Goal: Transaction & Acquisition: Obtain resource

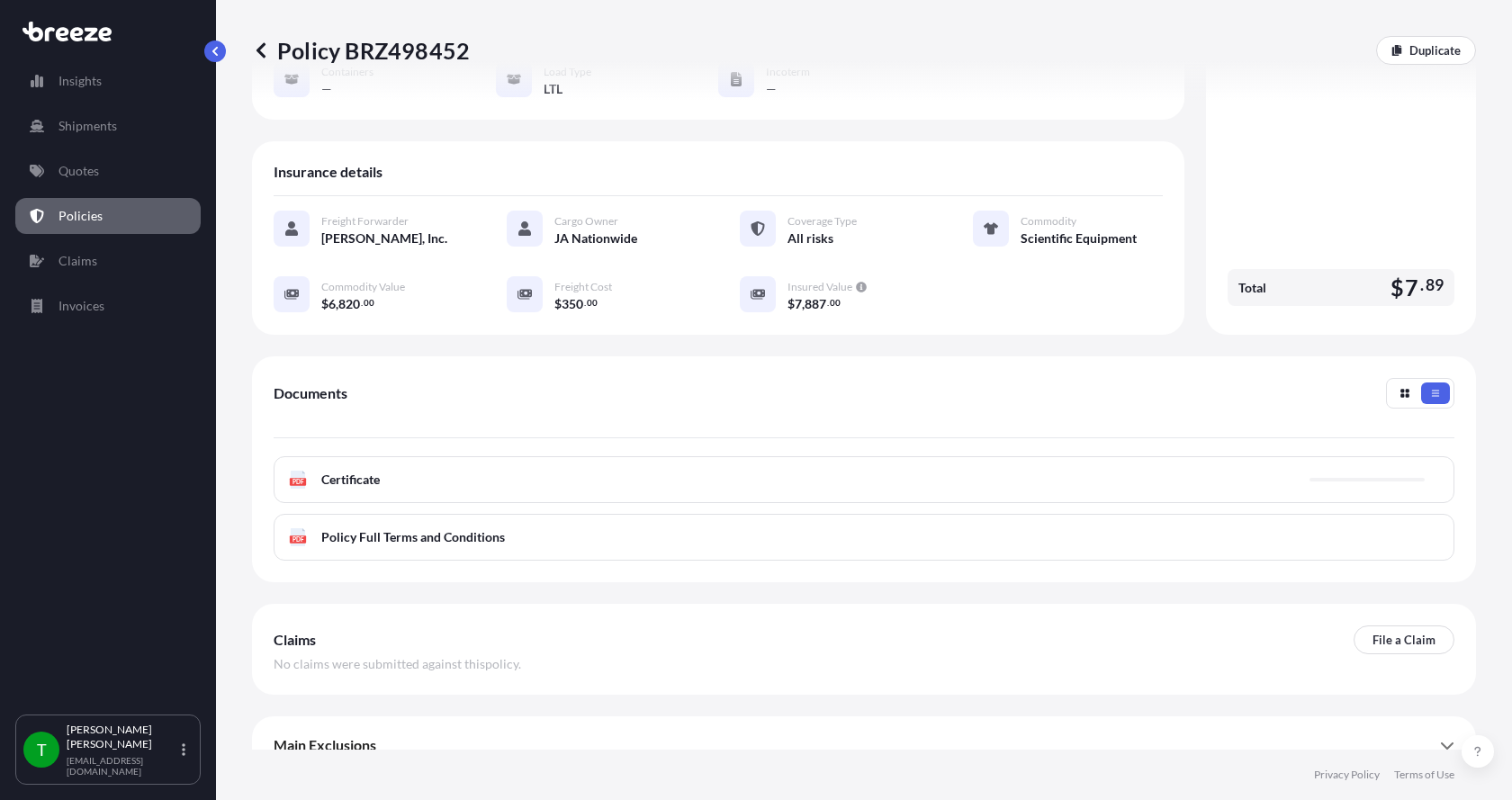
scroll to position [264, 0]
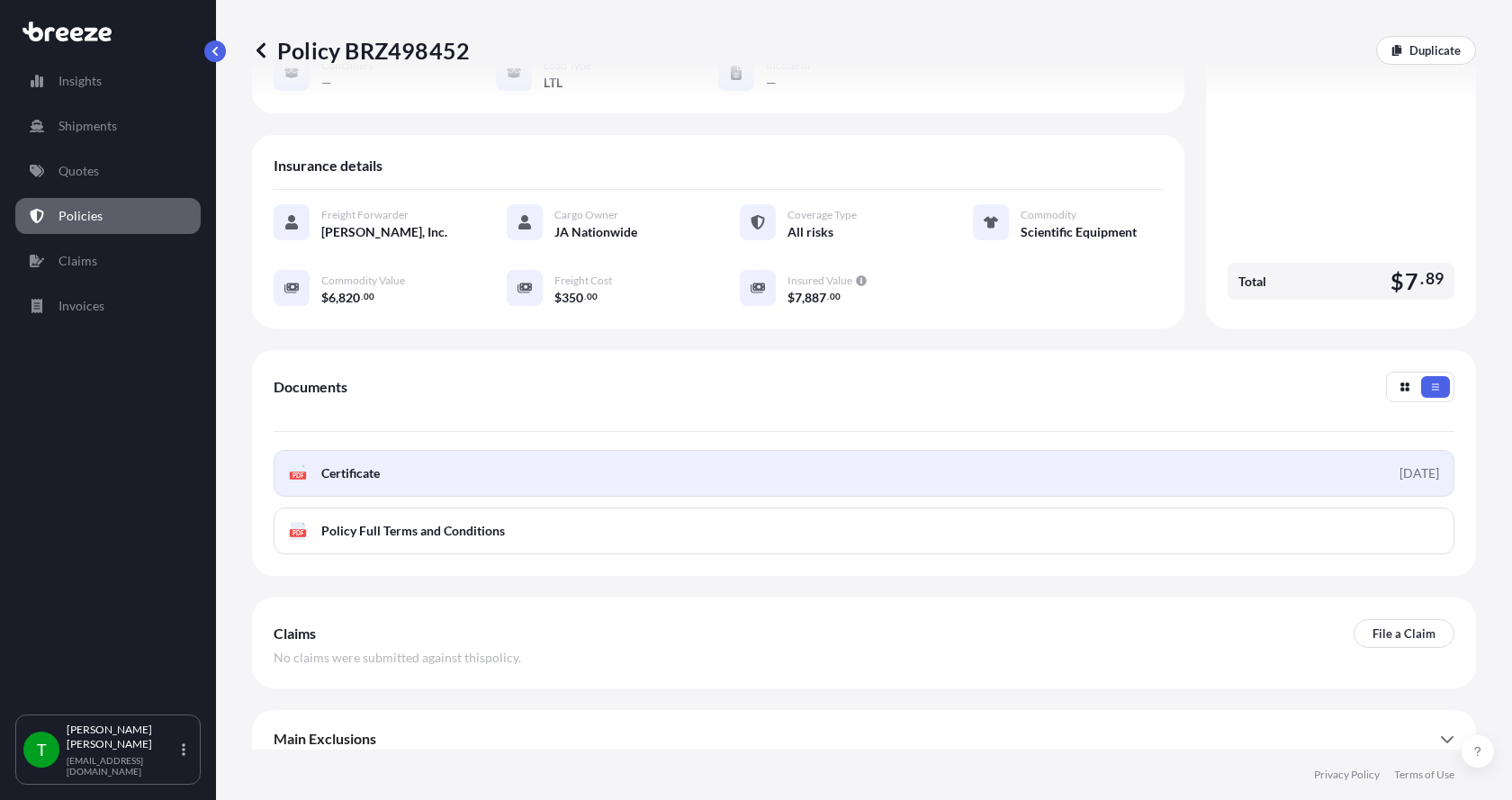
click at [318, 464] on div "PDF Certificate" at bounding box center [334, 474] width 91 height 18
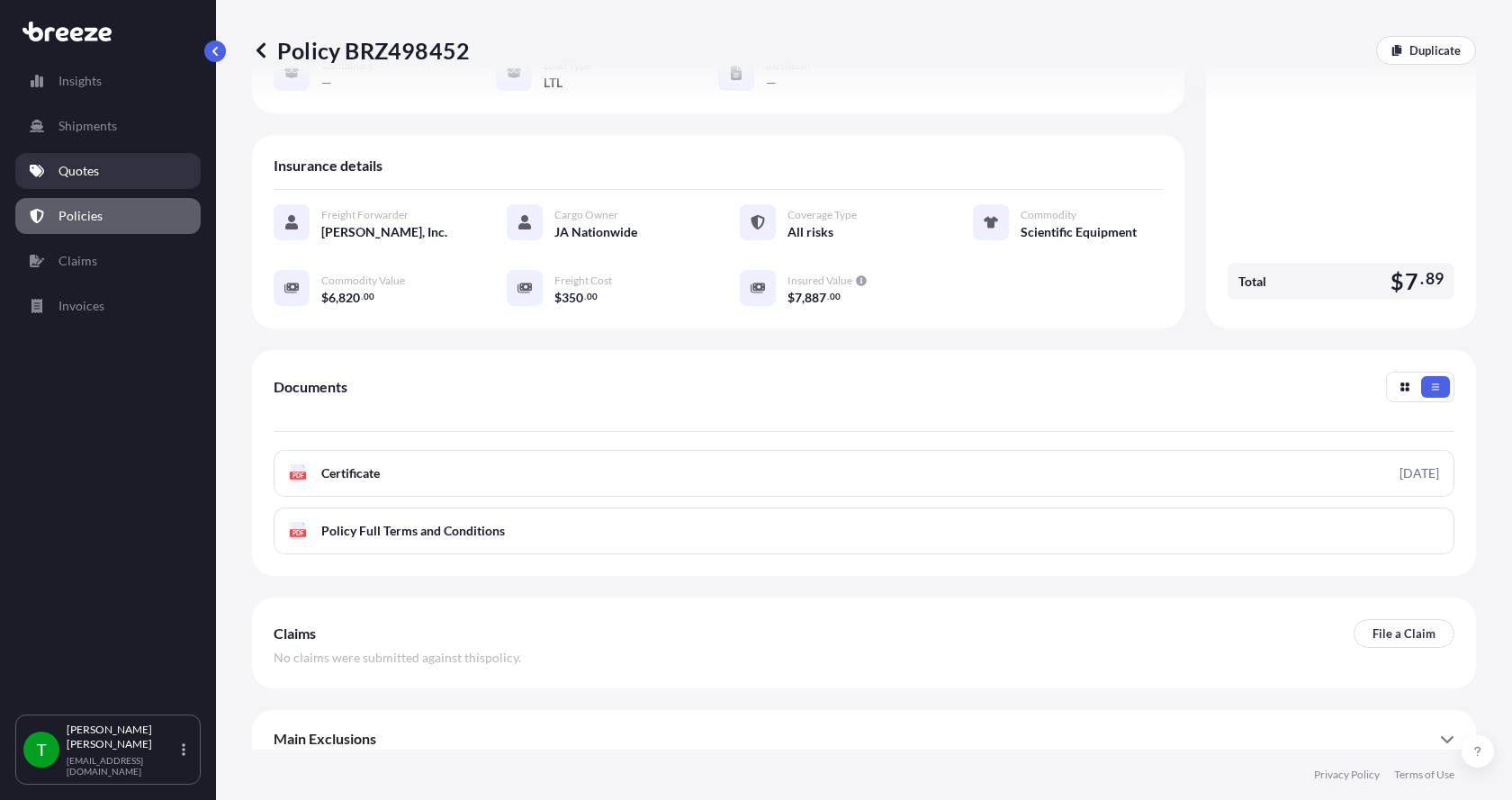
click at [74, 168] on p "Quotes" at bounding box center [78, 171] width 41 height 18
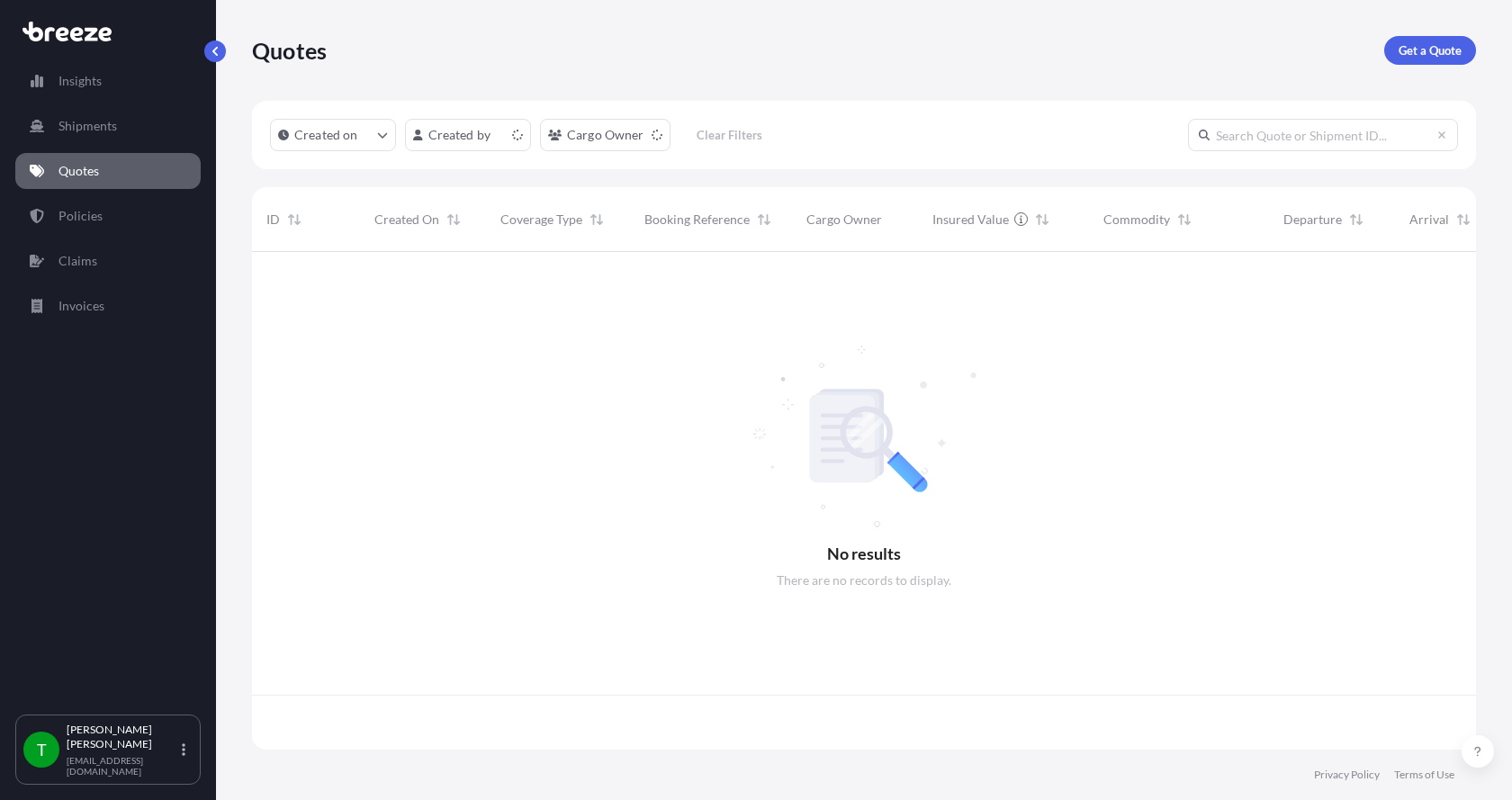
scroll to position [494, 1211]
click at [1422, 43] on p "Get a Quote" at bounding box center [1430, 51] width 63 height 18
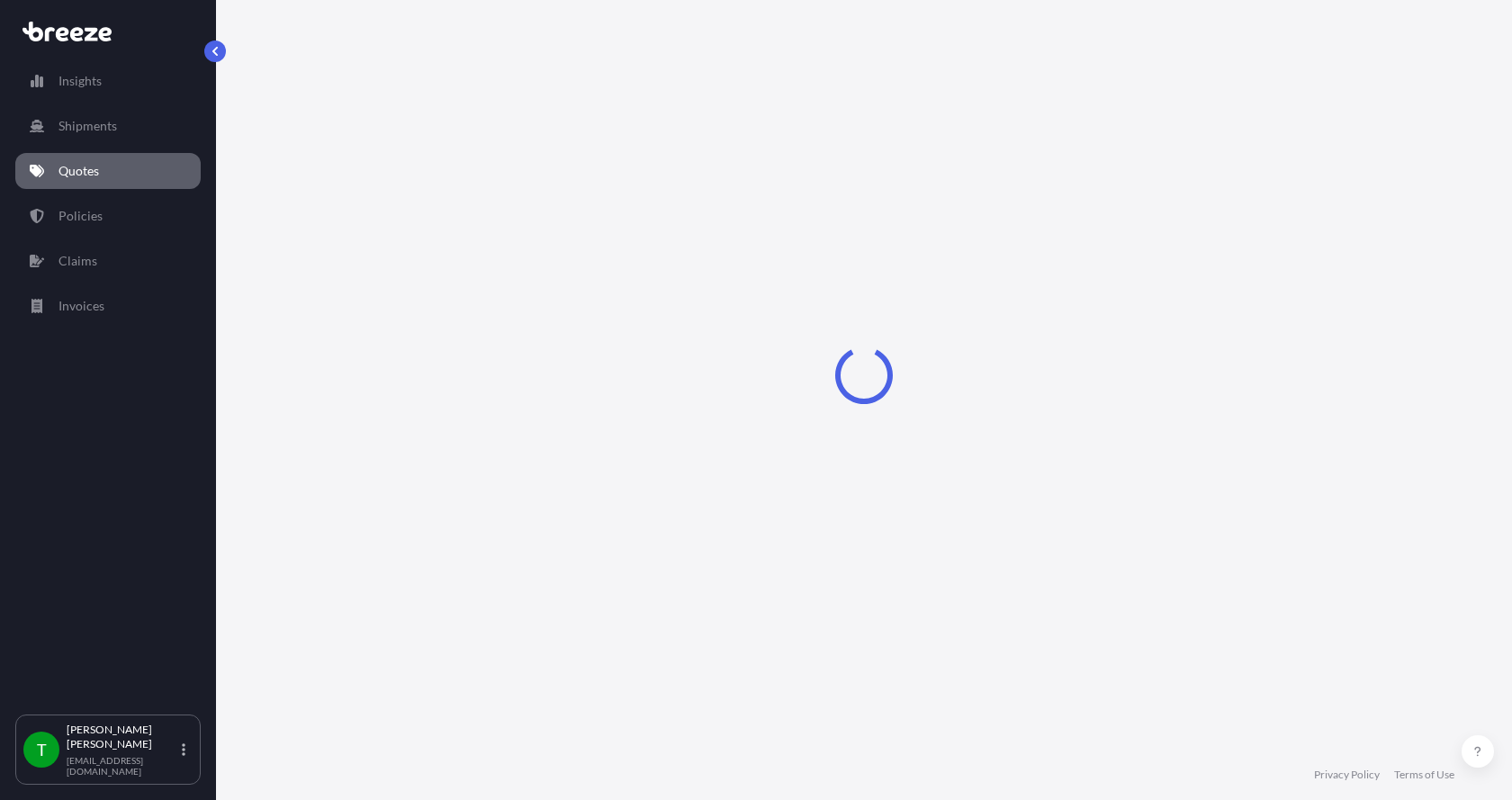
select select "Sea"
select select "1"
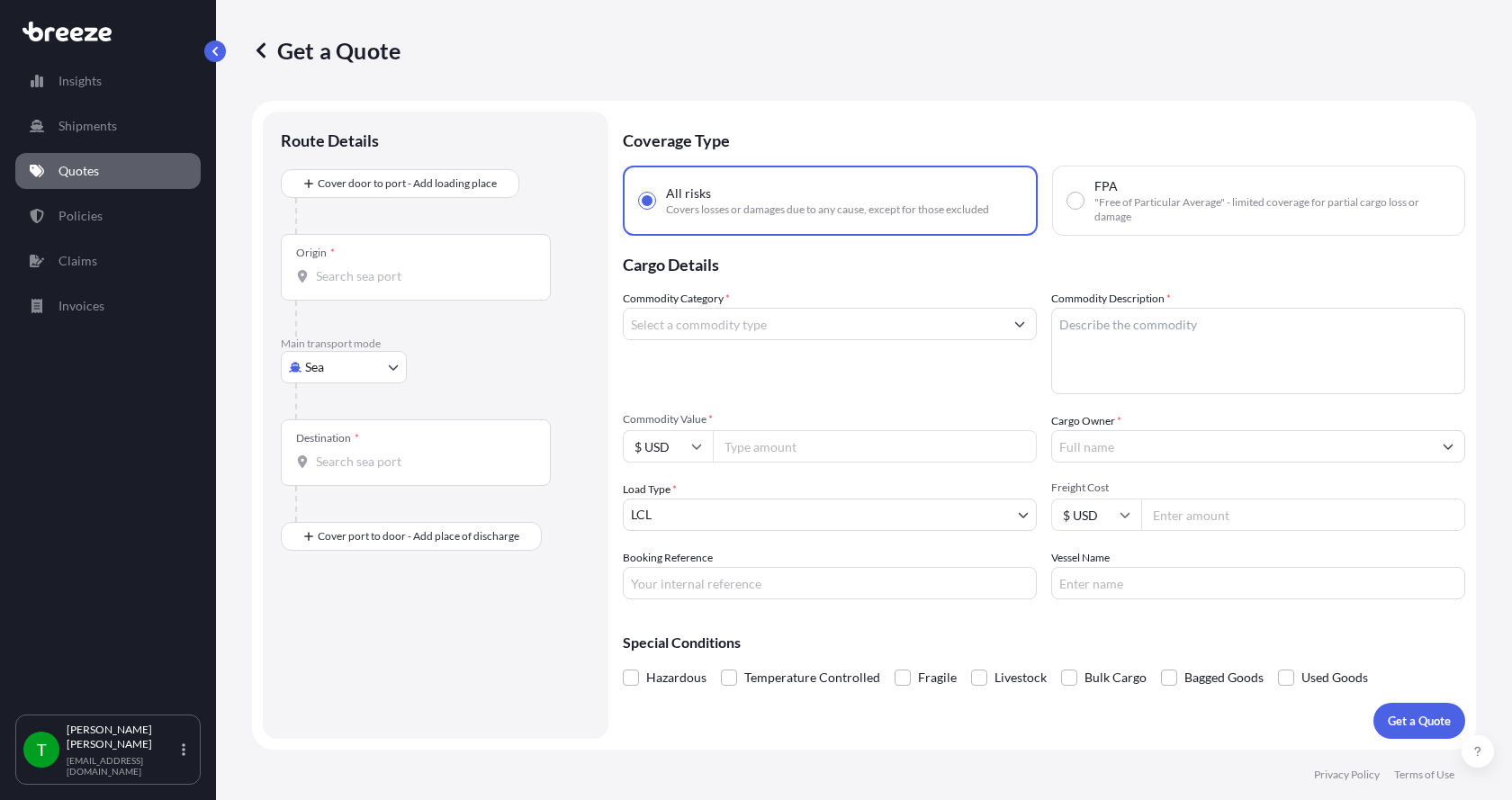
click at [315, 362] on body "Insights Shipments Quotes Policies Claims Invoices T [PERSON_NAME] [EMAIL_ADDRE…" at bounding box center [756, 400] width 1512 height 800
click at [318, 483] on span "Road" at bounding box center [329, 479] width 29 height 18
select select "Road"
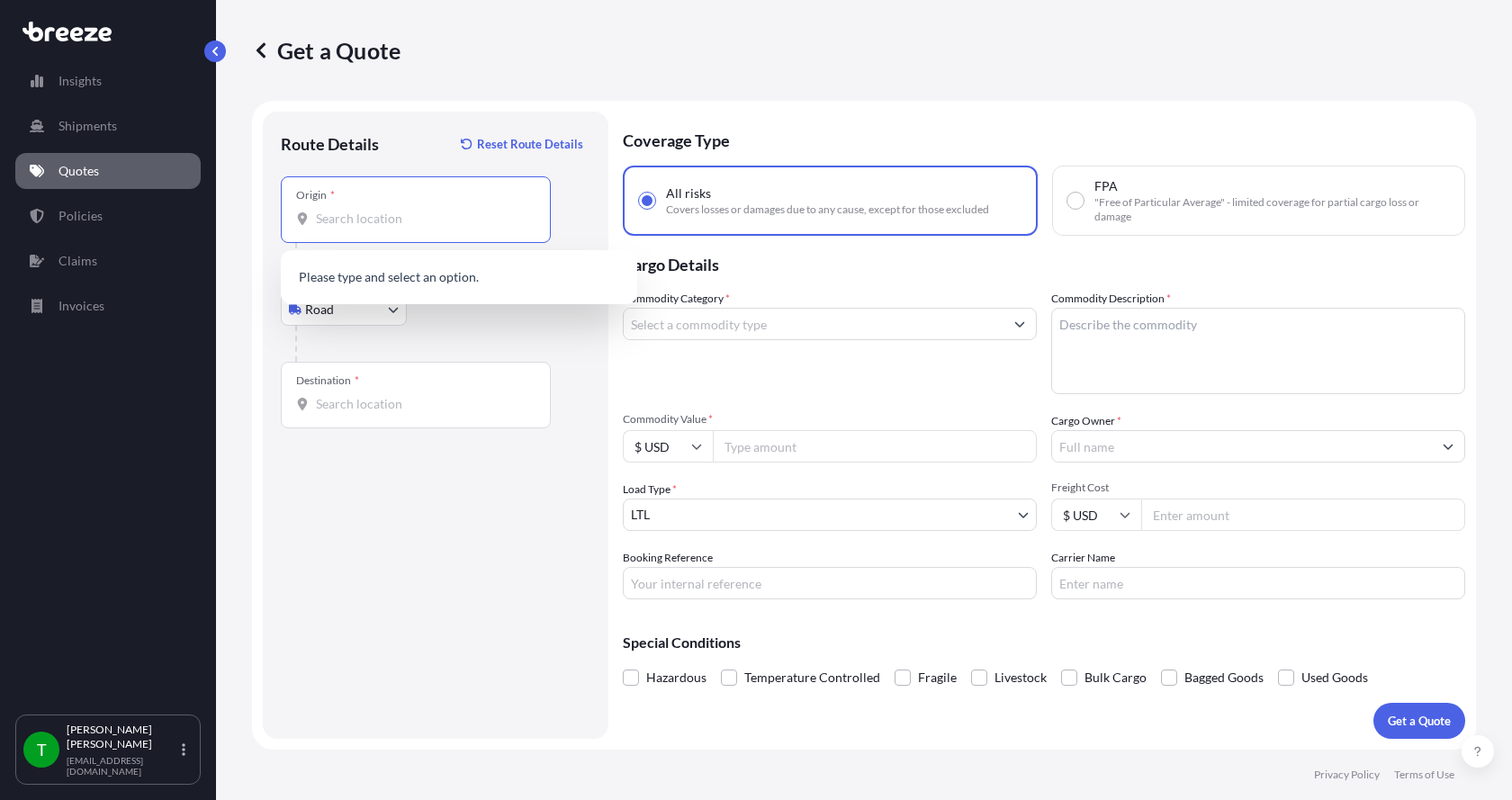
click at [338, 223] on input "Origin *" at bounding box center [421, 218] width 212 height 18
drag, startPoint x: 379, startPoint y: 217, endPoint x: 306, endPoint y: 222, distance: 73.2
click at [309, 222] on div "349193" at bounding box center [415, 218] width 239 height 18
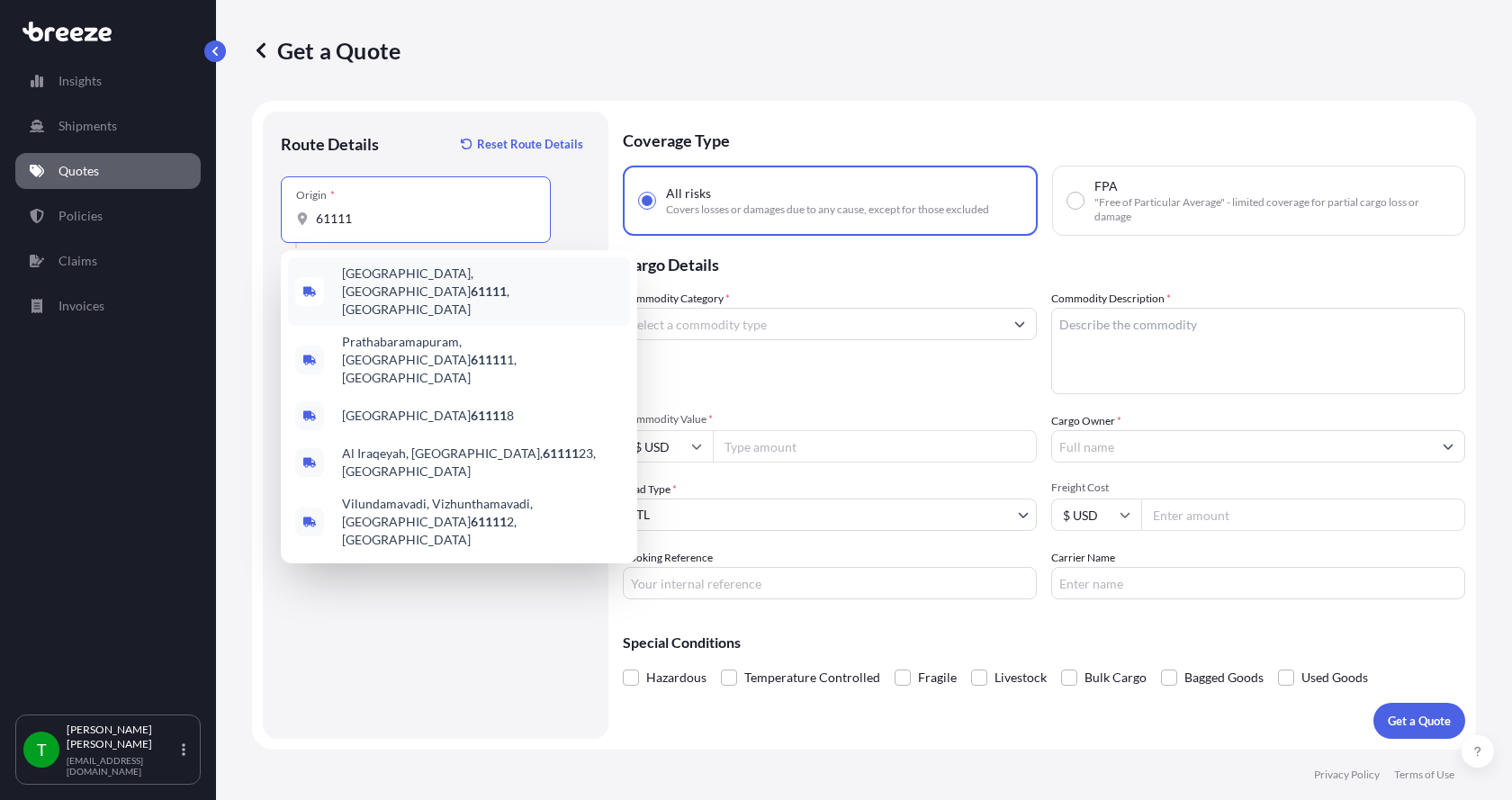
click at [364, 272] on span "[GEOGRAPHIC_DATA] , [GEOGRAPHIC_DATA]" at bounding box center [482, 291] width 281 height 54
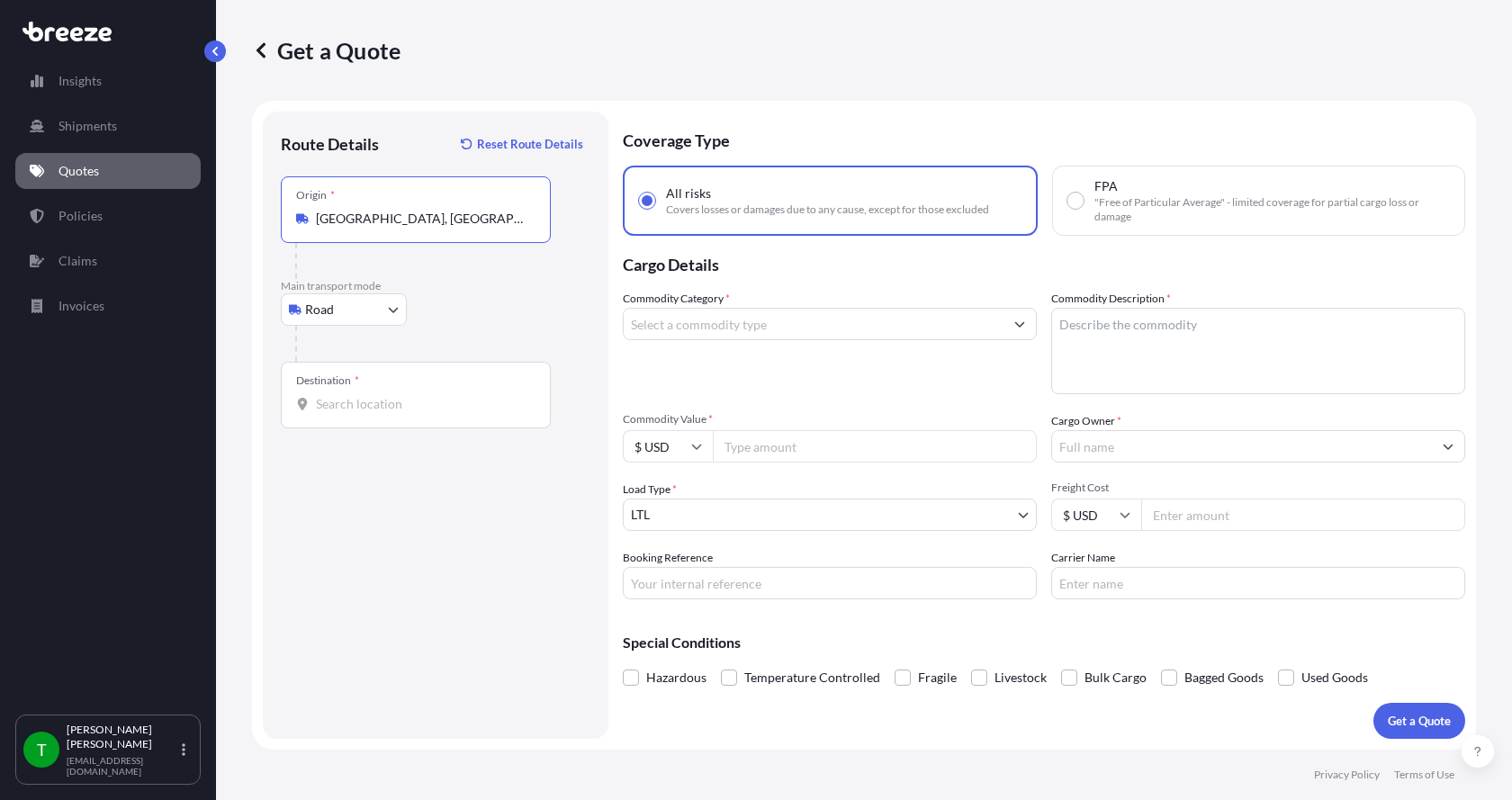
type input "[GEOGRAPHIC_DATA], [GEOGRAPHIC_DATA]"
click at [319, 409] on input "Destination *" at bounding box center [421, 404] width 212 height 18
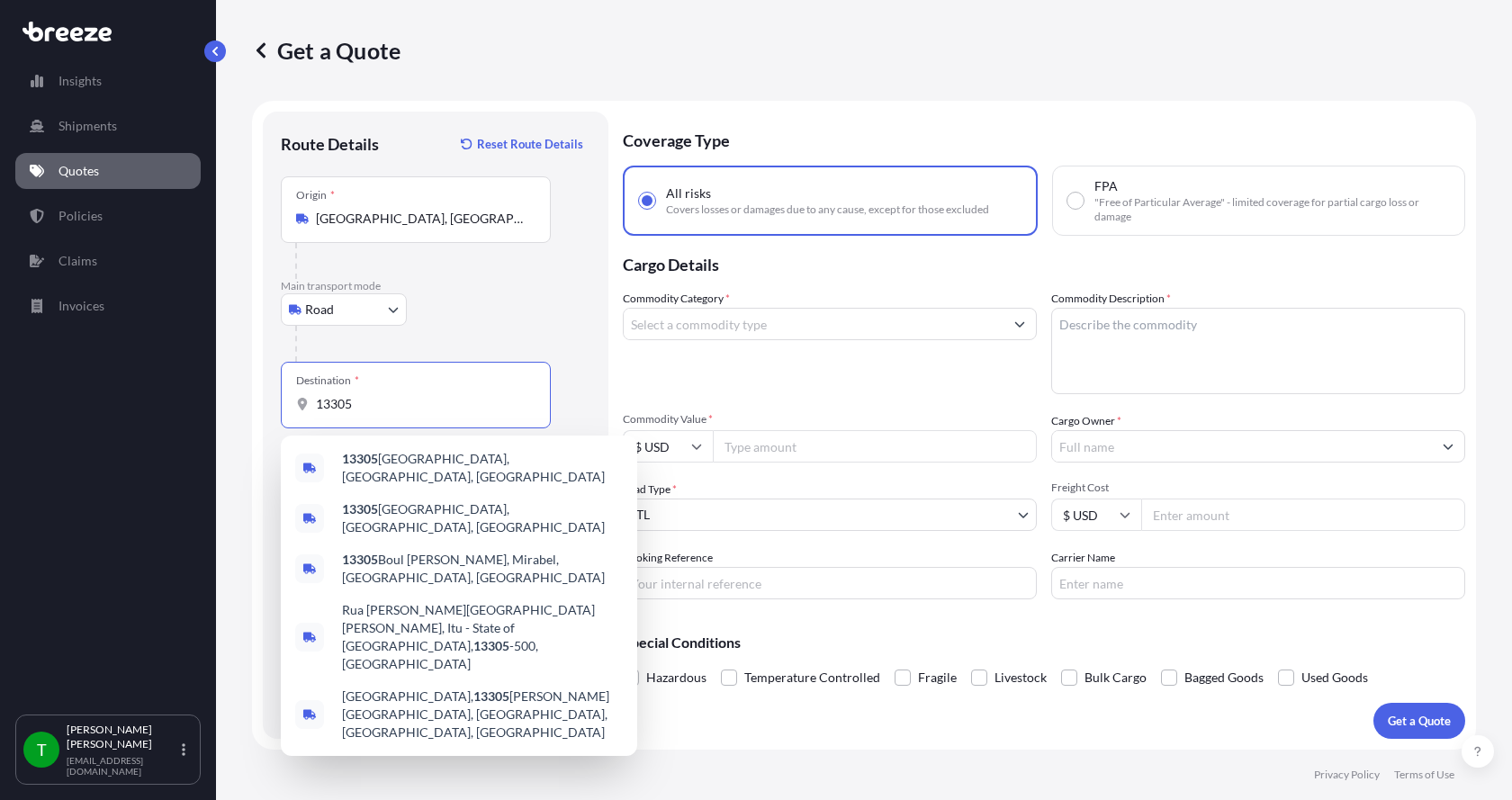
drag, startPoint x: 329, startPoint y: 411, endPoint x: 272, endPoint y: 409, distance: 57.0
click at [272, 409] on div "Route Details Reset Route Details Place of loading Road Road Rail Origin * [GEO…" at bounding box center [435, 425] width 346 height 627
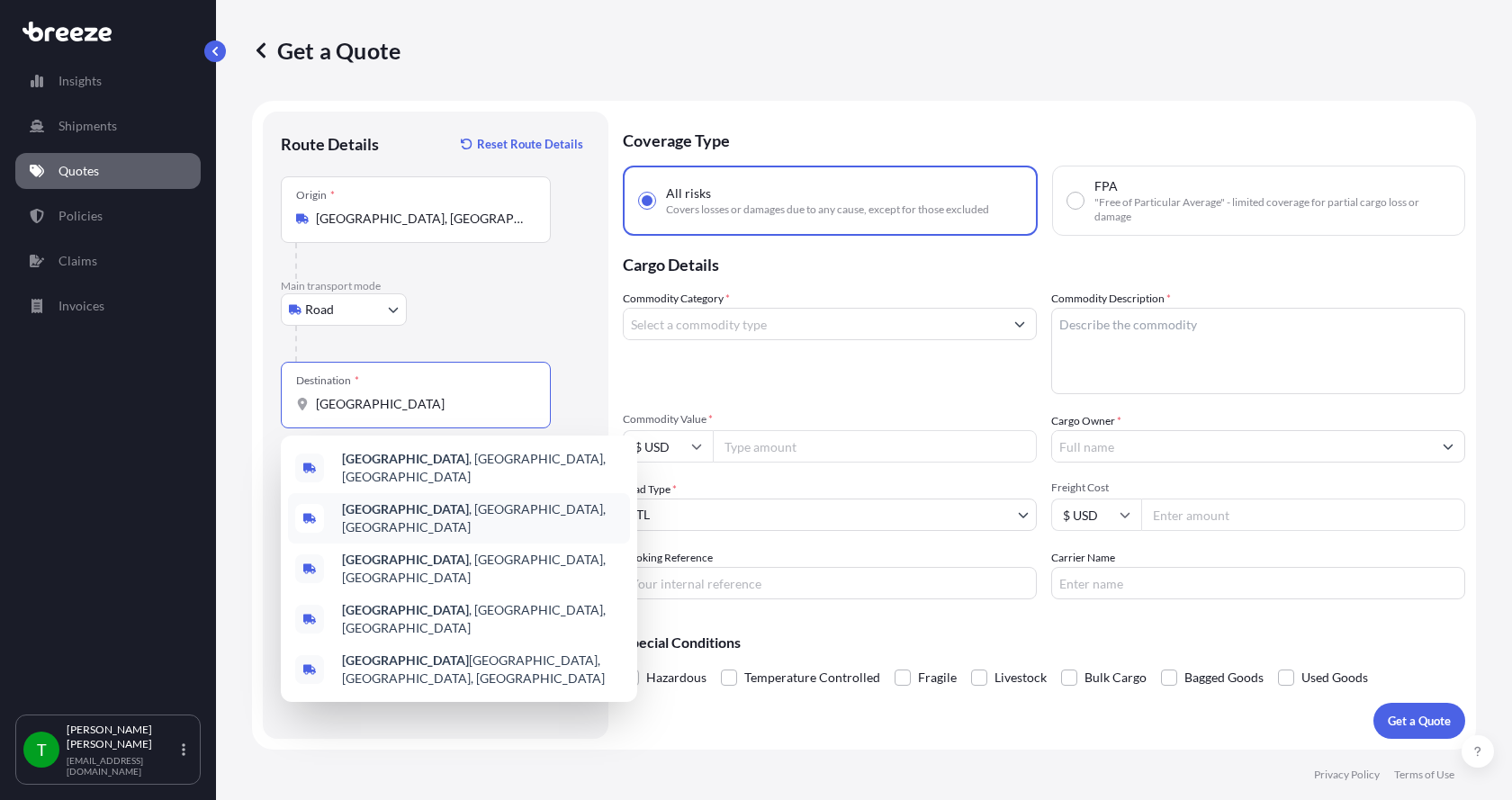
click at [352, 503] on b "[GEOGRAPHIC_DATA]" at bounding box center [405, 509] width 127 height 15
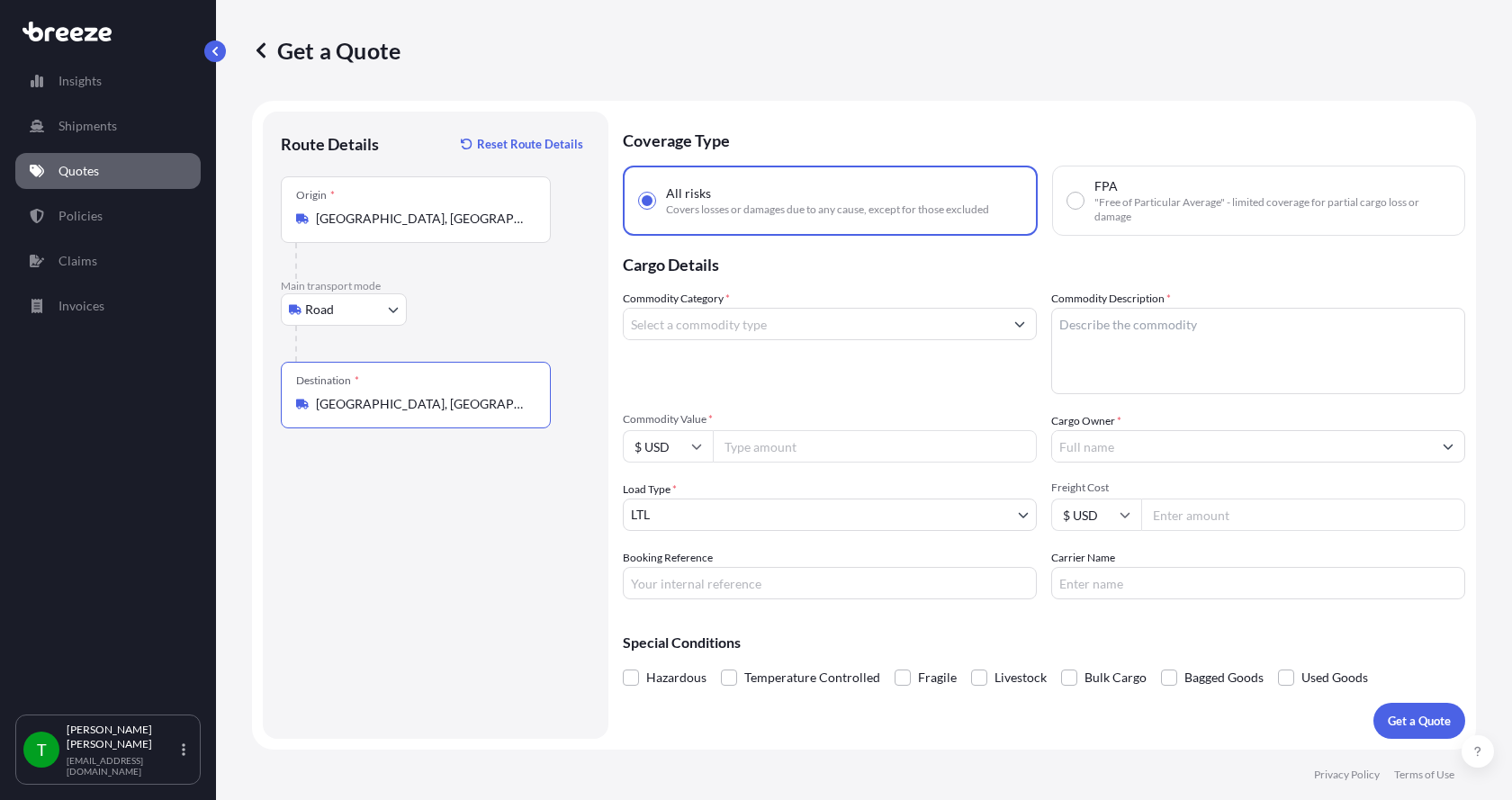
type input "[GEOGRAPHIC_DATA], [GEOGRAPHIC_DATA], [GEOGRAPHIC_DATA]"
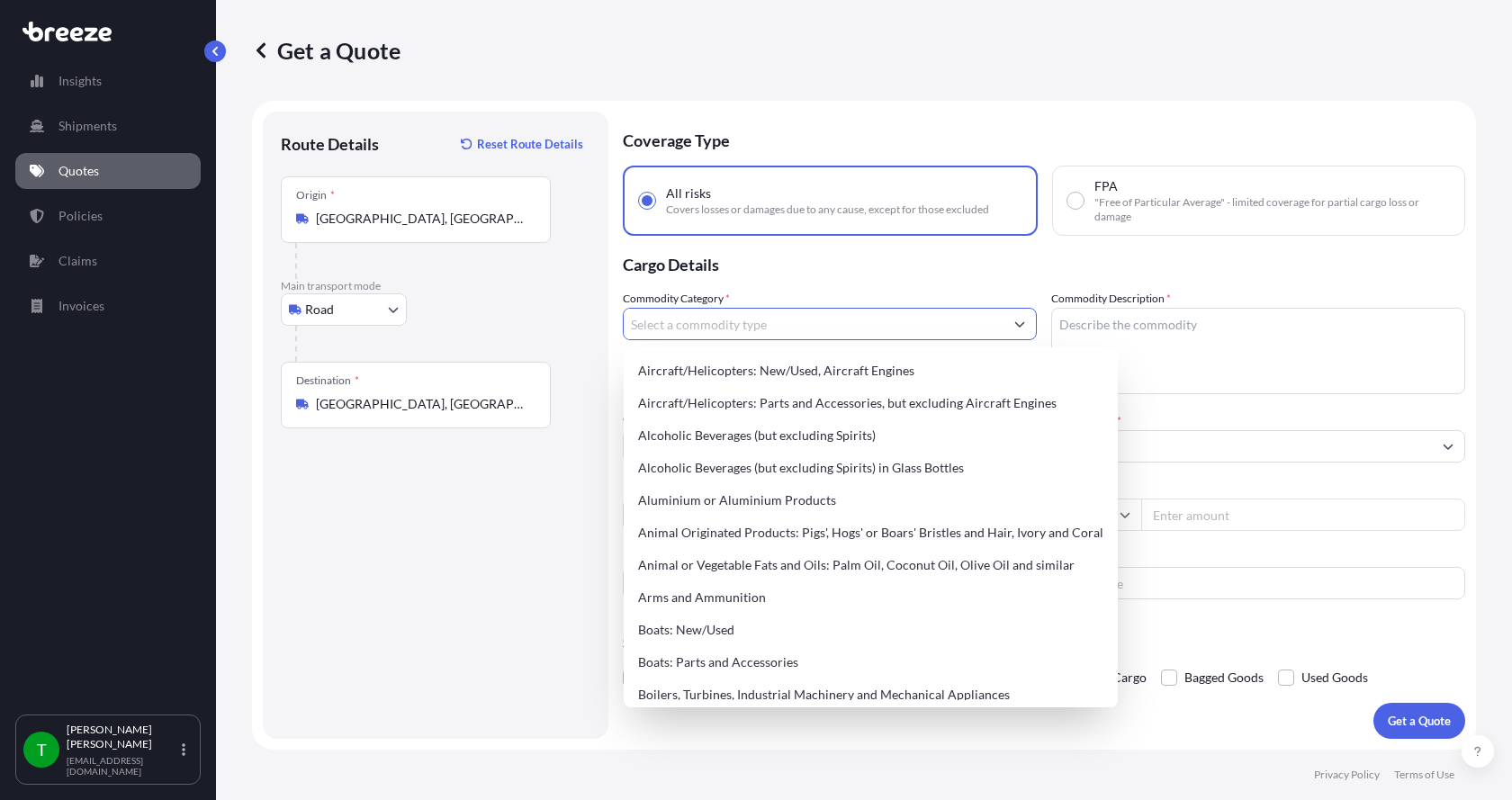
click at [669, 326] on input "Commodity Category *" at bounding box center [813, 324] width 380 height 32
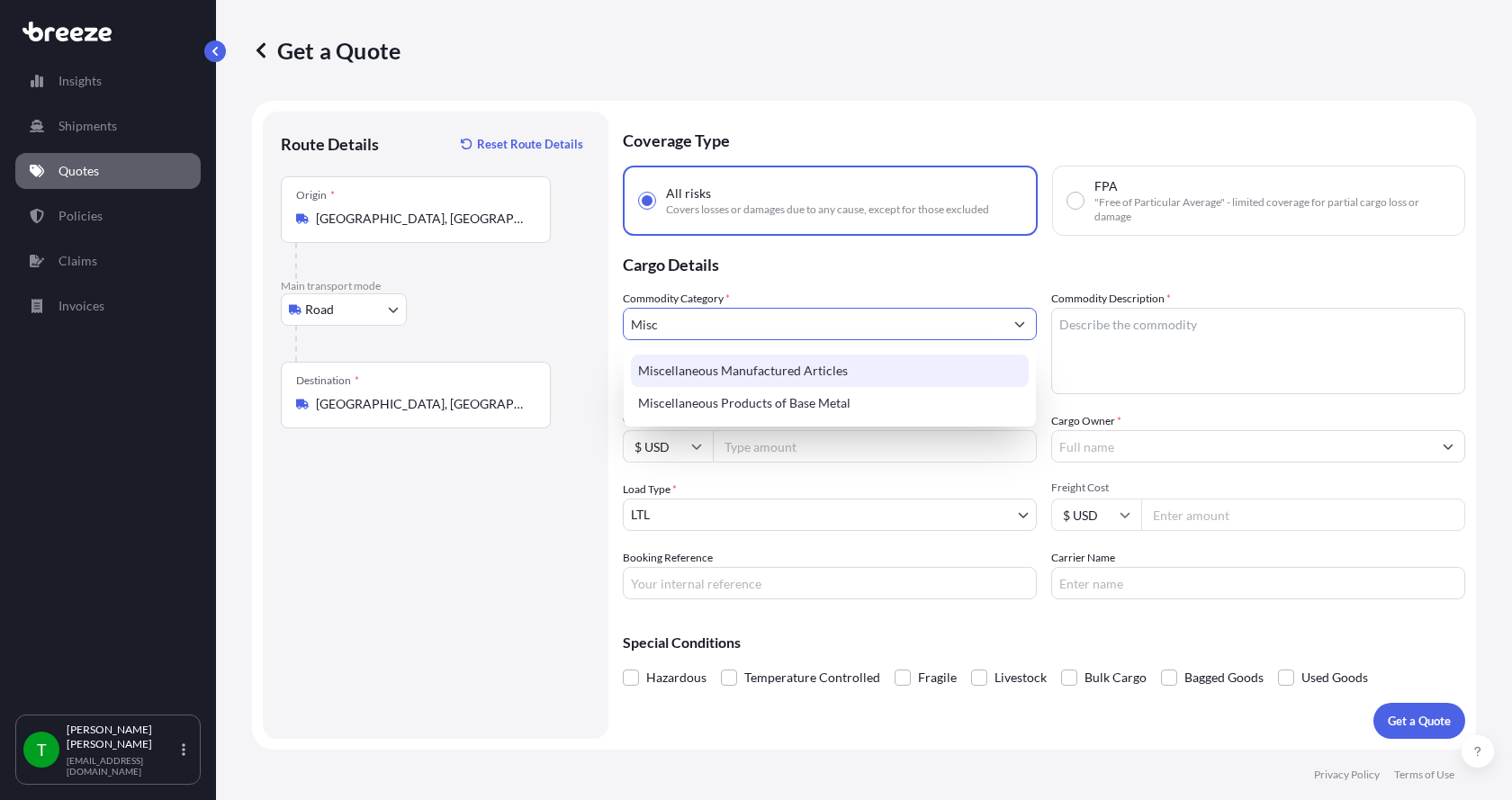
click at [707, 366] on div "Miscellaneous Manufactured Articles" at bounding box center [829, 371] width 398 height 32
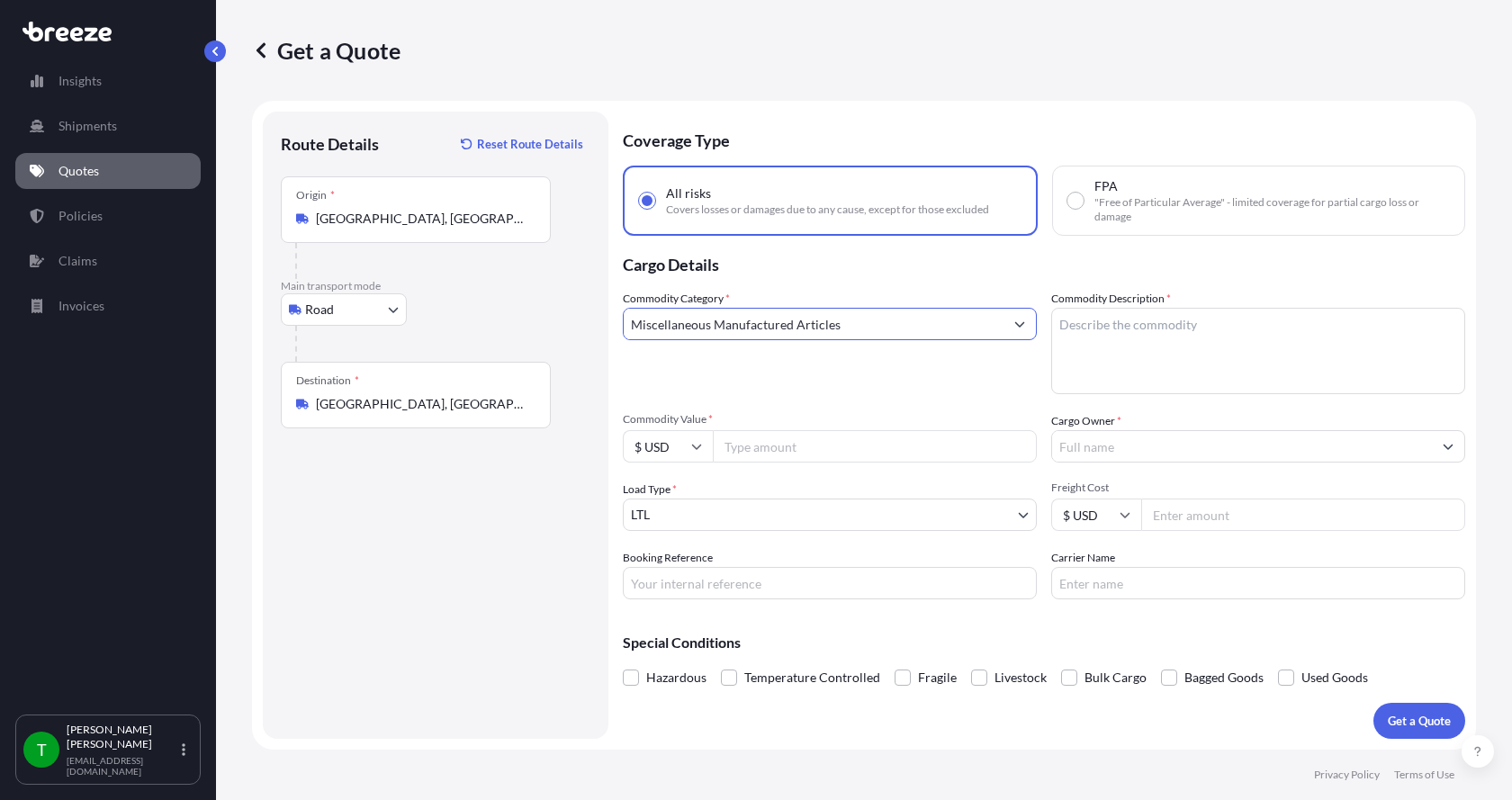
type input "Miscellaneous Manufactured Articles"
click at [1087, 326] on textarea "Commodity Description *" at bounding box center [1258, 351] width 414 height 87
click at [1113, 328] on textarea "Commodity Description *" at bounding box center [1258, 351] width 414 height 87
type textarea "A"
type textarea "Actuator Assy"
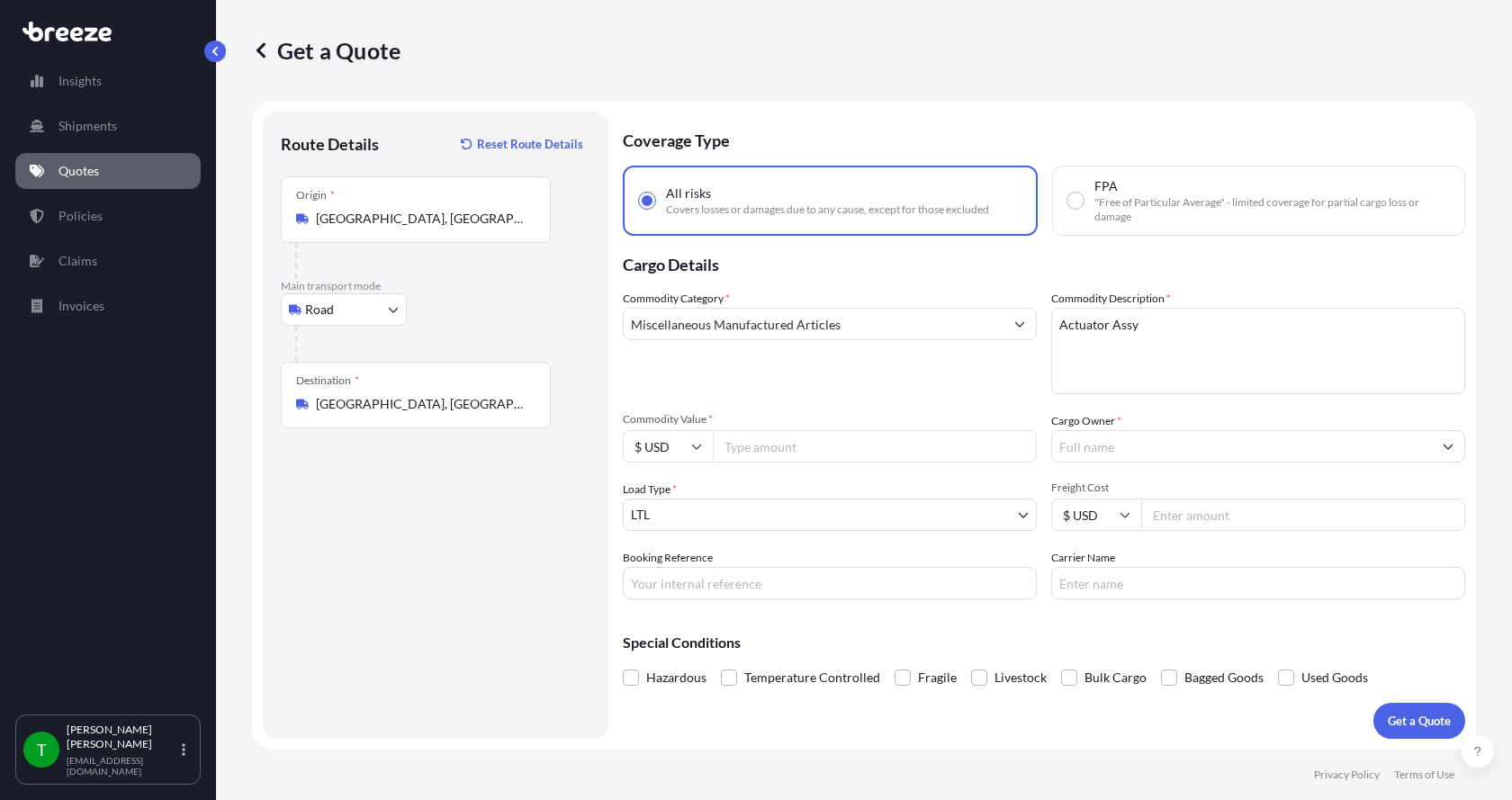
click at [737, 439] on input "Commodity Value *" at bounding box center [874, 446] width 324 height 32
type input "6900.00"
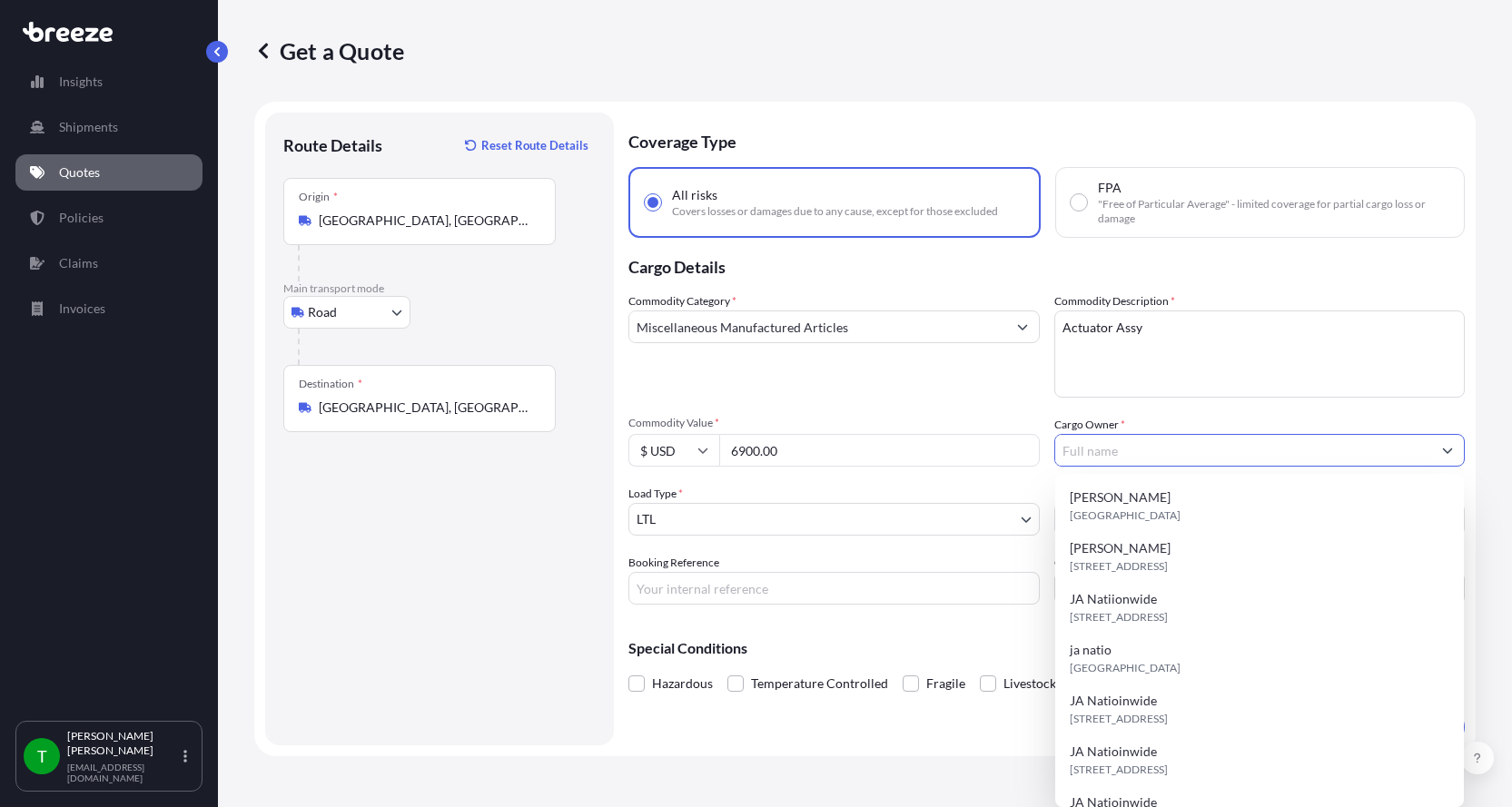
click at [1095, 458] on input "Cargo Owner *" at bounding box center [1243, 450] width 377 height 33
type input "JA Nationwide"
click at [720, 586] on input "Booking Reference" at bounding box center [834, 589] width 411 height 33
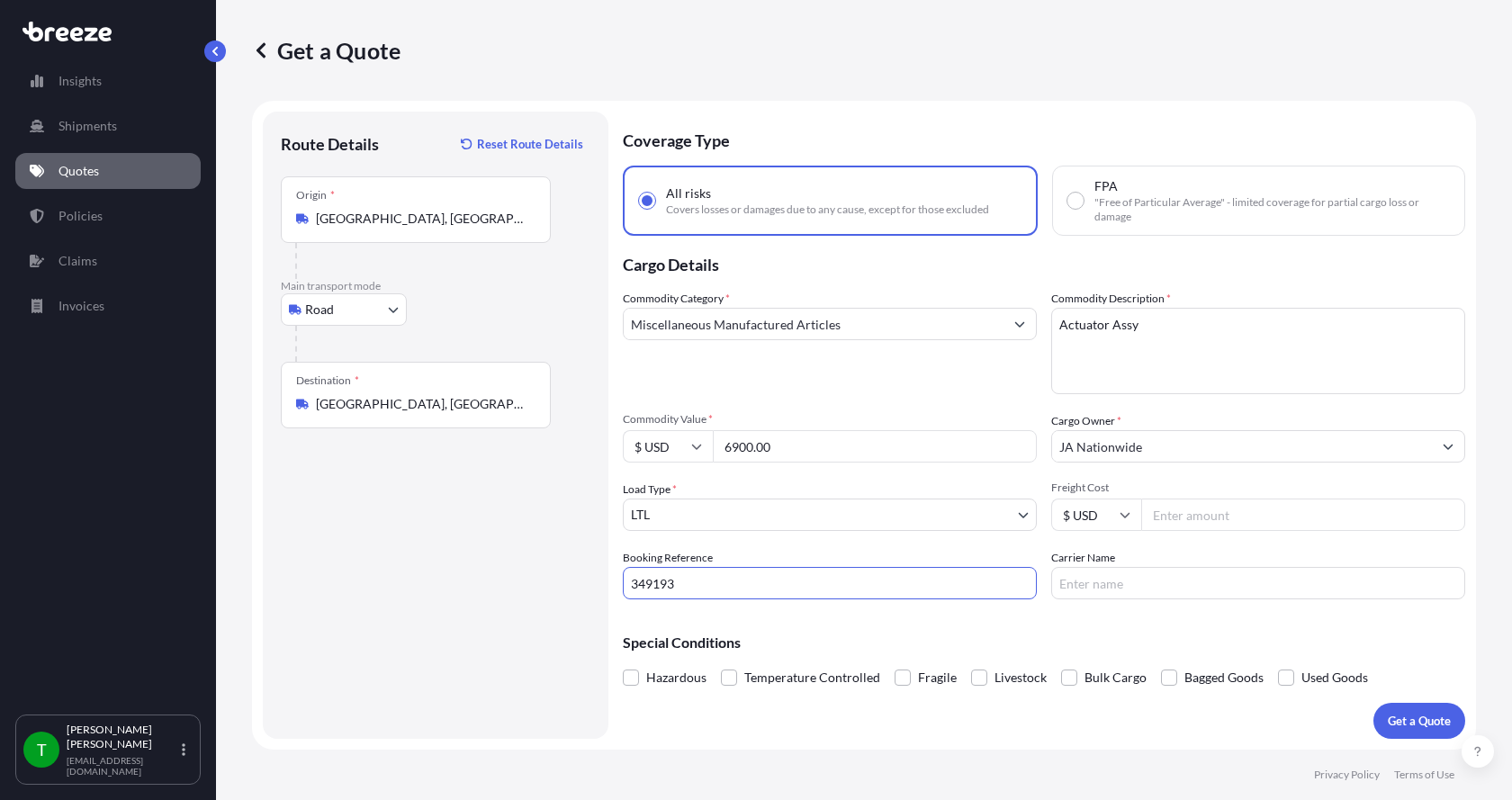
type input "349193"
click at [1197, 523] on input "Freight Cost" at bounding box center [1303, 515] width 324 height 32
type input "3"
type input "295.00"
click at [1124, 587] on input "Carrier Name" at bounding box center [1258, 584] width 414 height 32
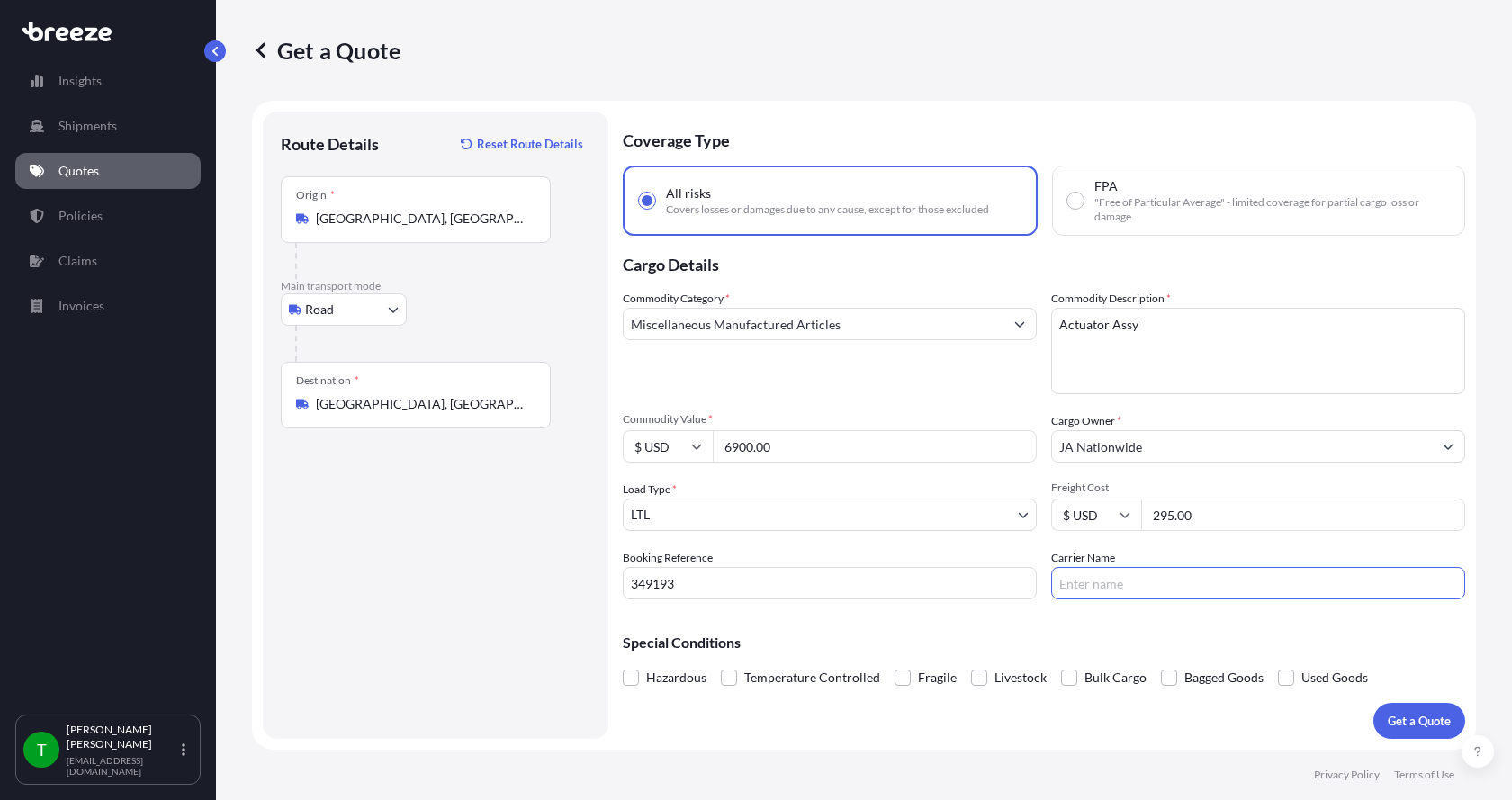
type input "[PERSON_NAME] Express"
click at [1402, 713] on p "Get a Quote" at bounding box center [1419, 721] width 63 height 18
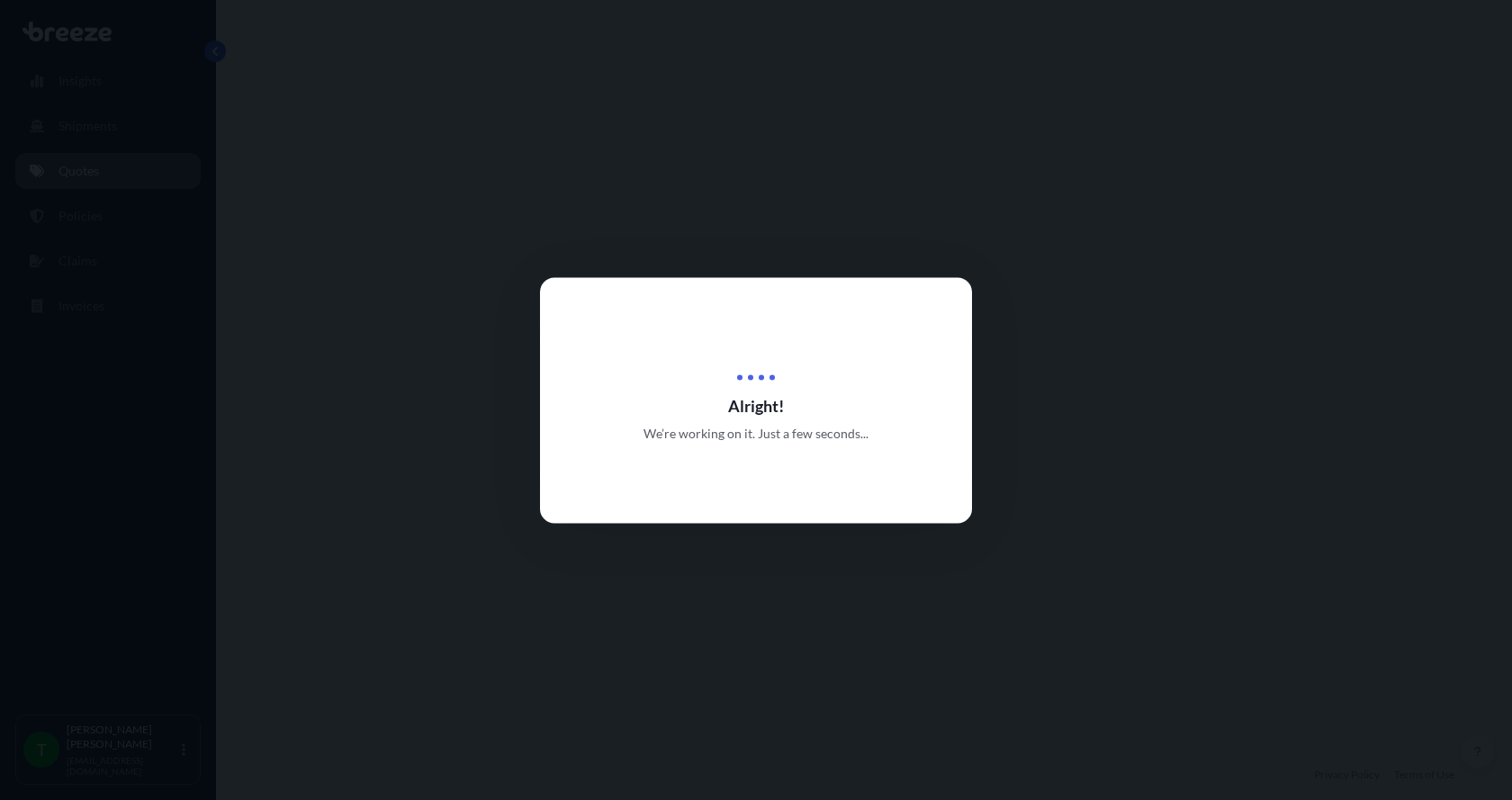
select select "Road"
select select "1"
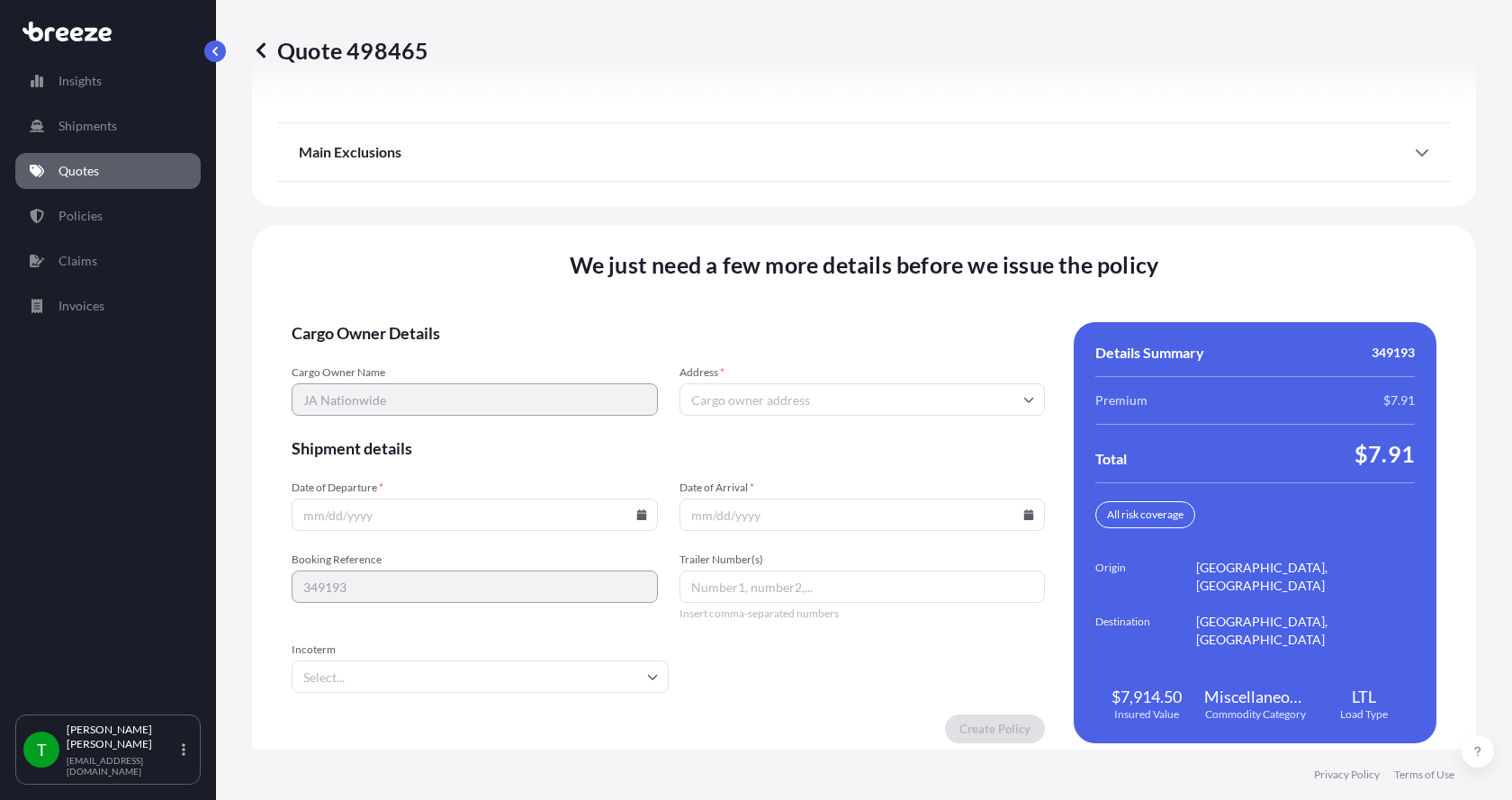
scroll to position [2368, 0]
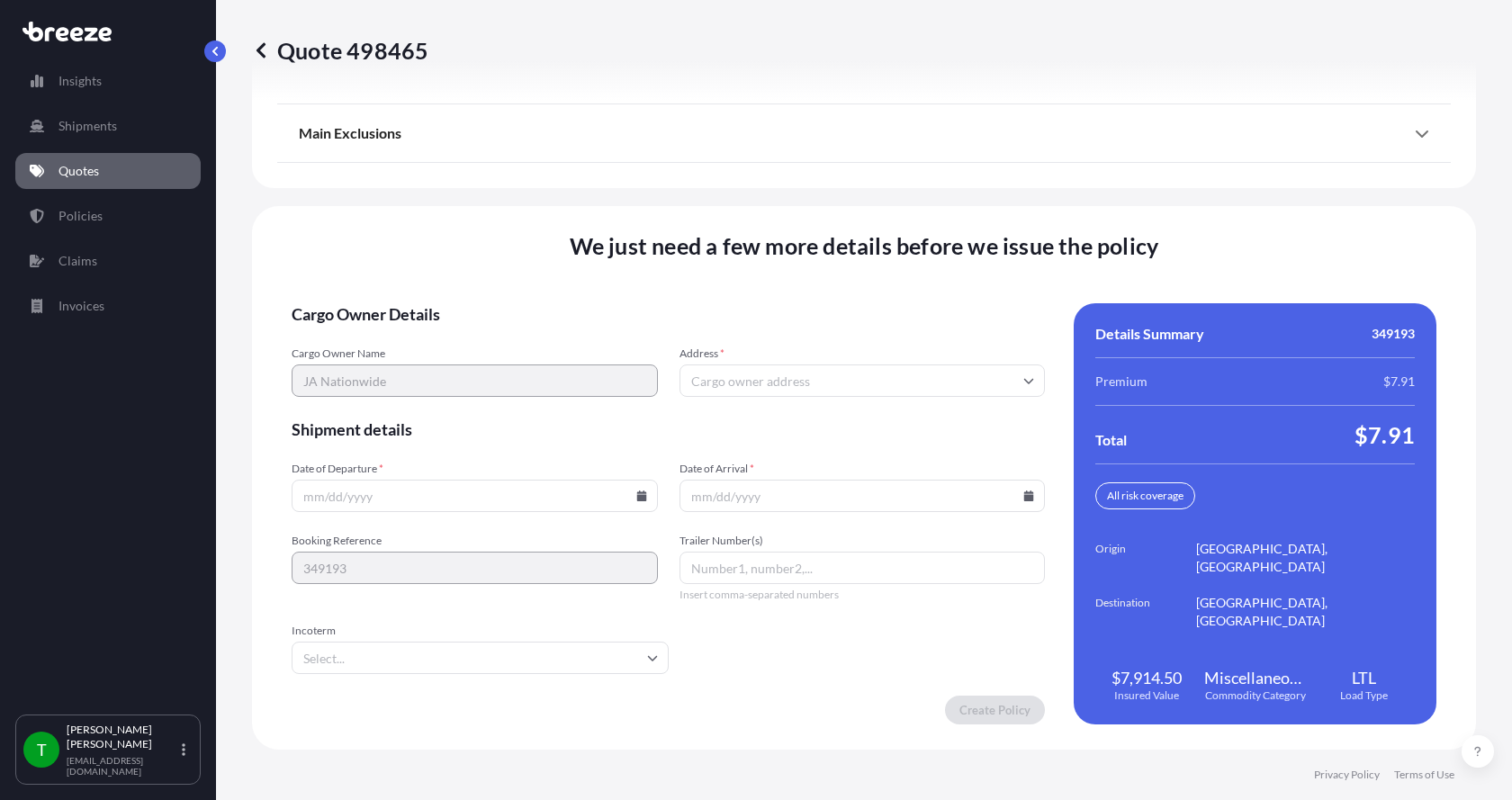
click at [809, 379] on input "Address *" at bounding box center [862, 381] width 366 height 32
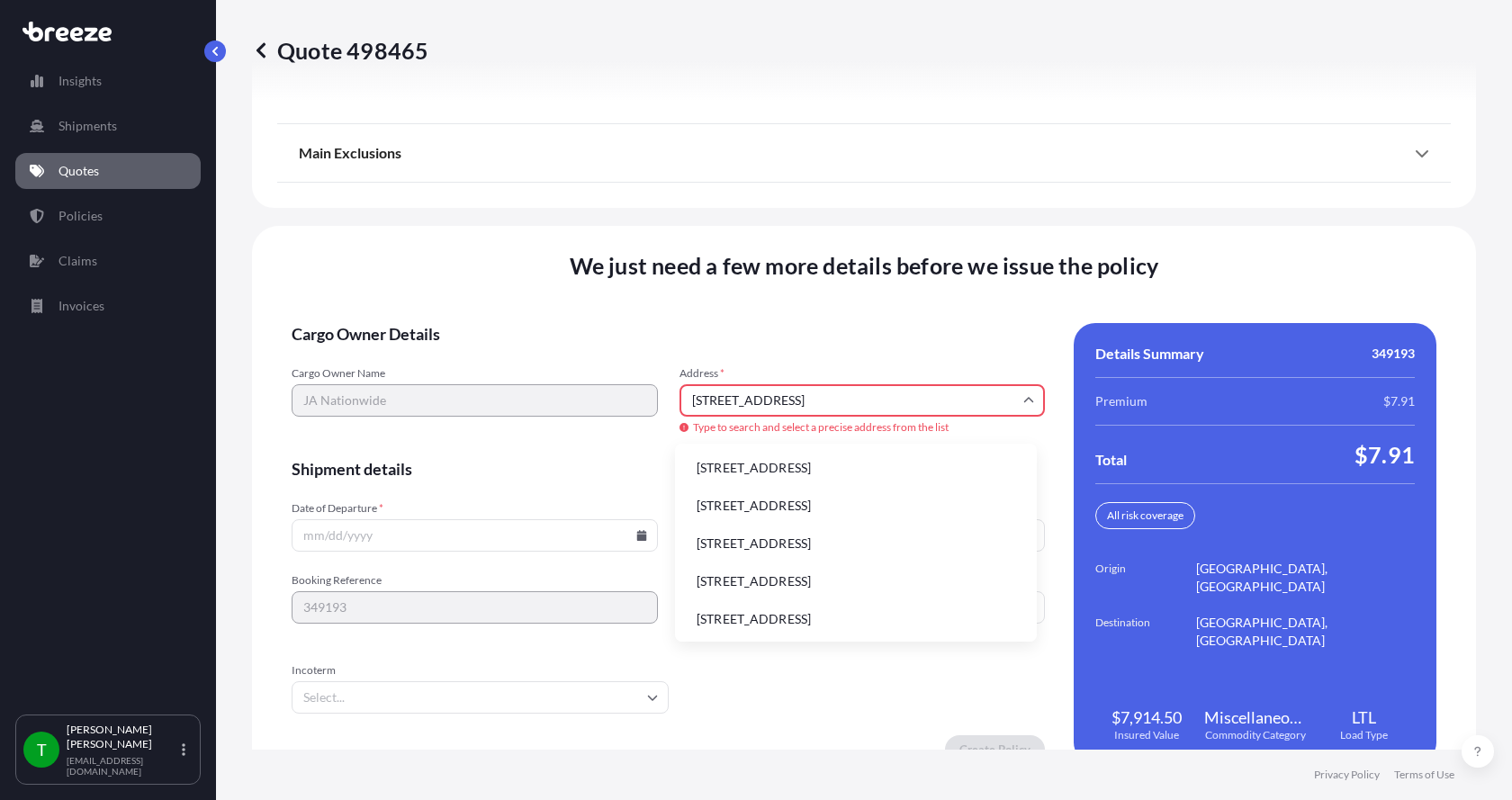
click at [762, 473] on li "[STREET_ADDRESS]" at bounding box center [855, 468] width 347 height 34
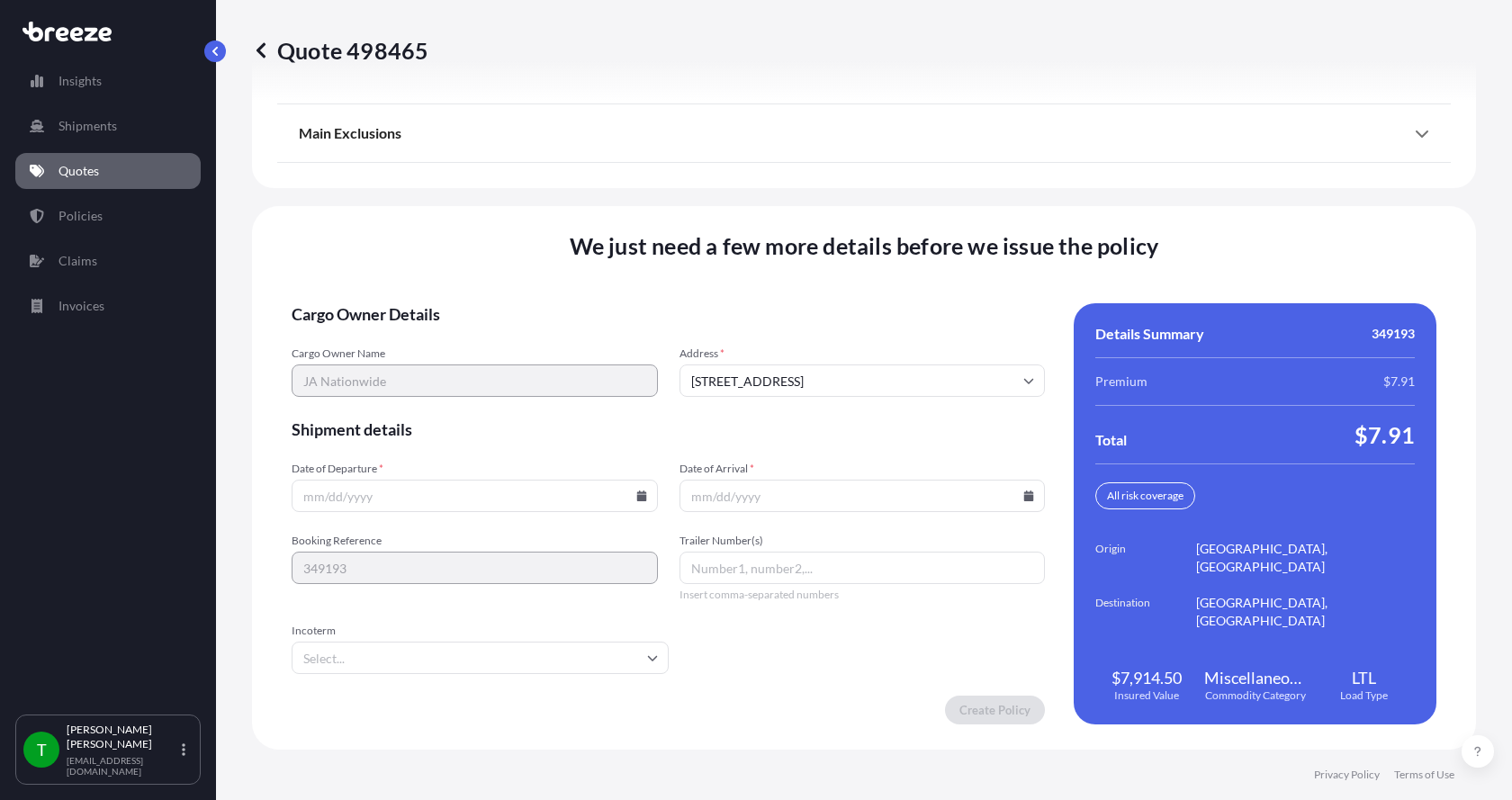
type input "[STREET_ADDRESS]"
click at [636, 497] on icon at bounding box center [641, 496] width 10 height 11
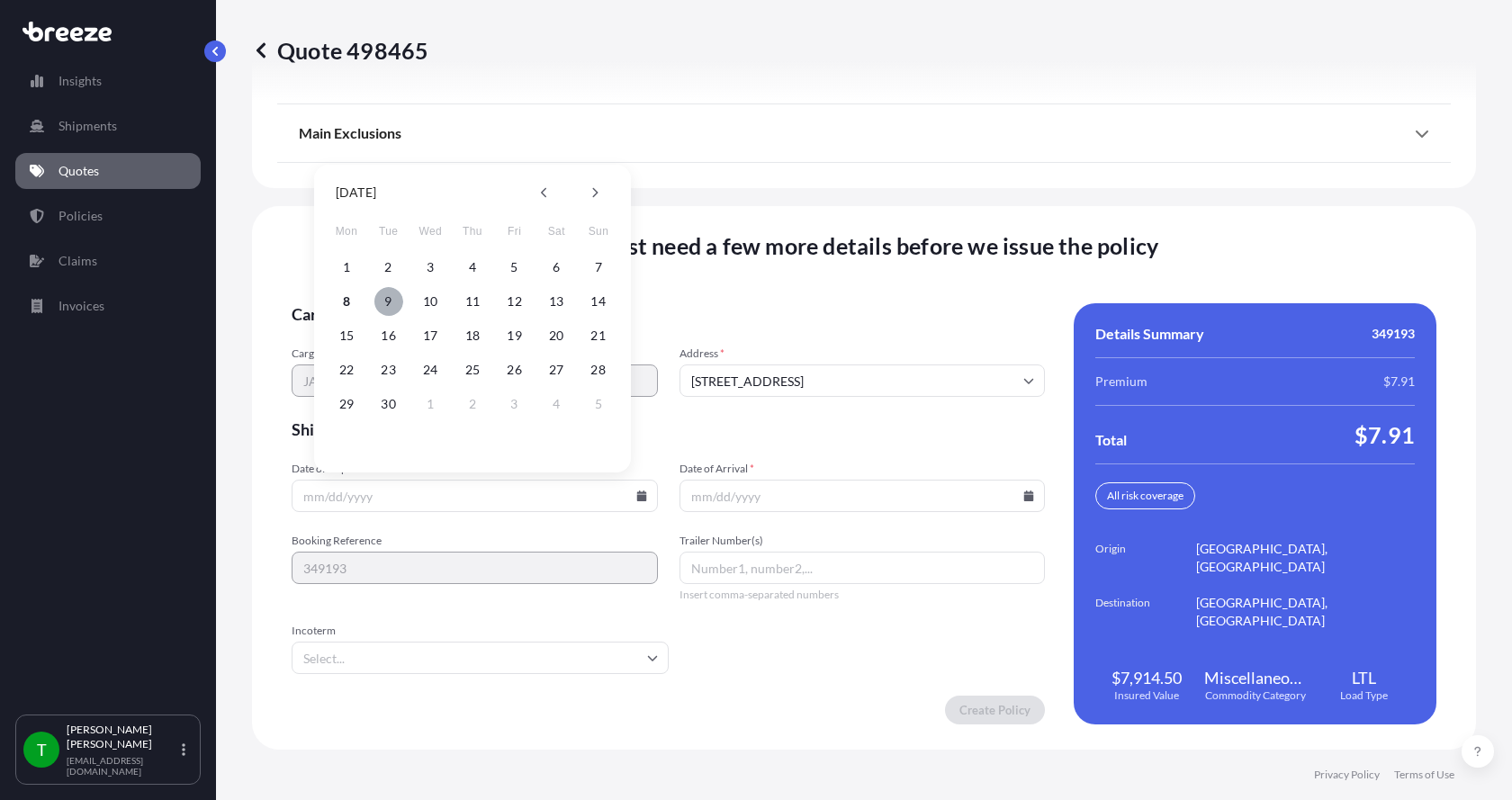
click at [389, 305] on button "9" at bounding box center [389, 301] width 29 height 29
type input "[DATE]"
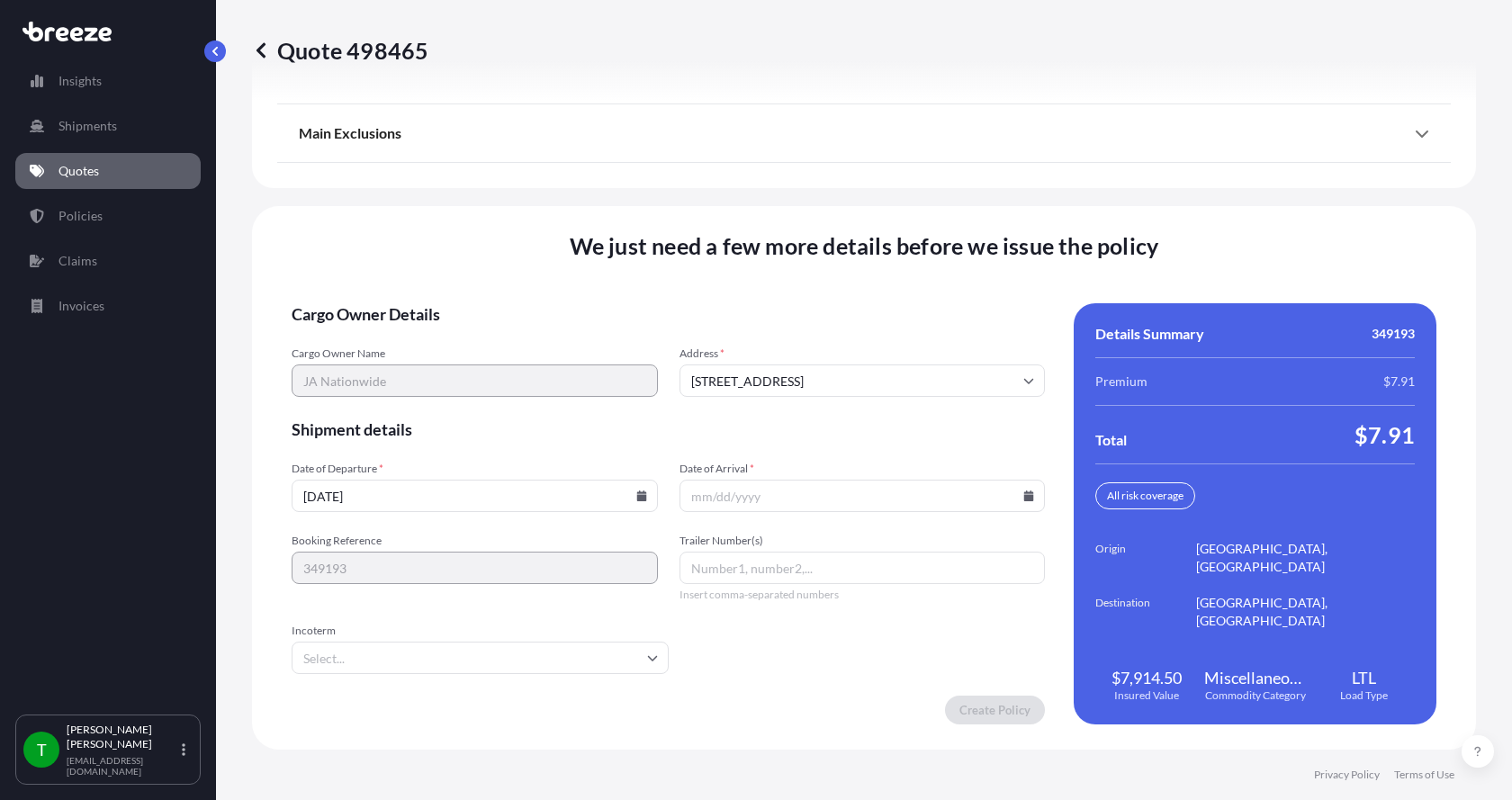
click at [1024, 495] on icon at bounding box center [1028, 496] width 10 height 11
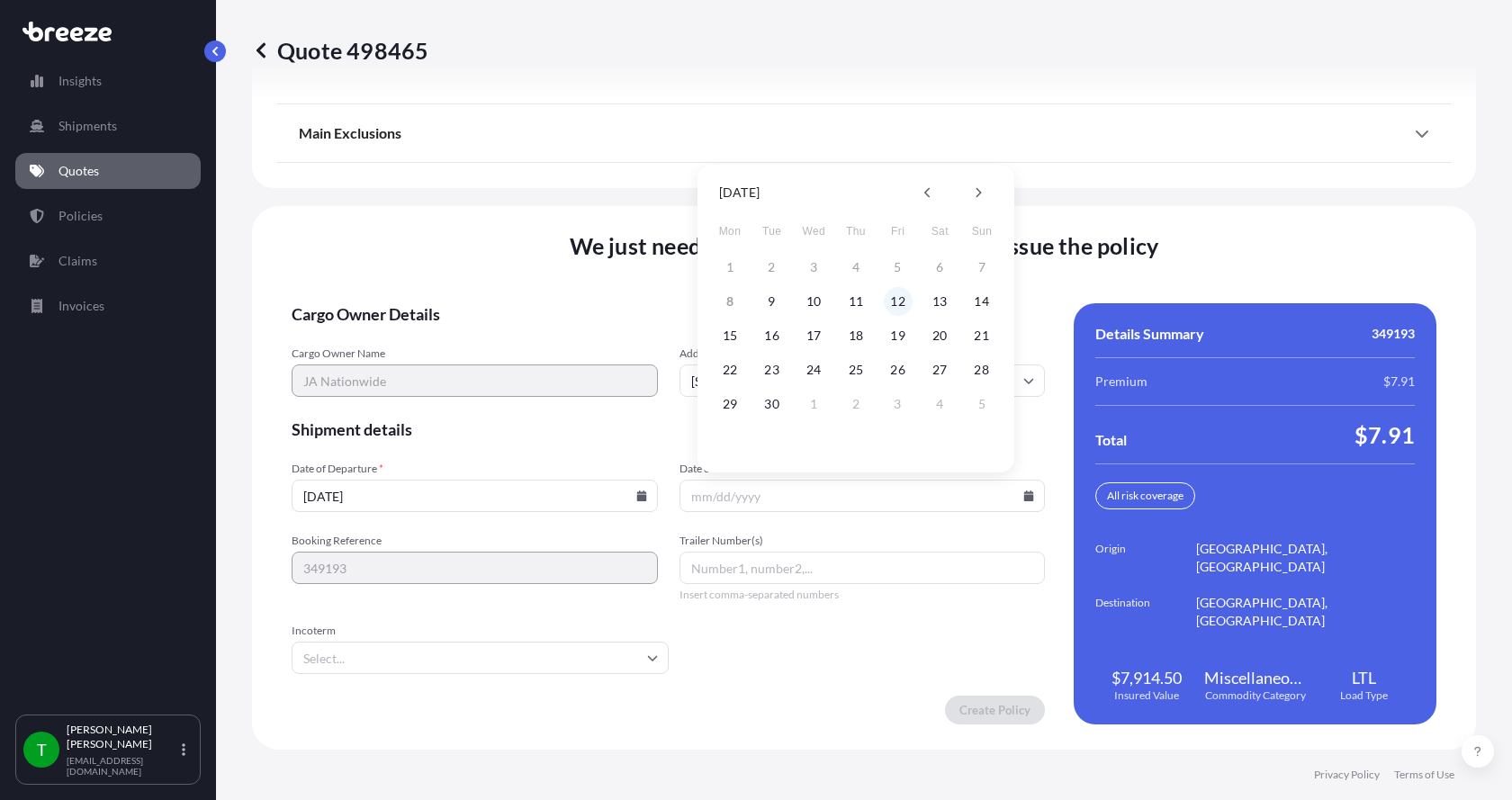
click at [897, 300] on button "12" at bounding box center [899, 301] width 29 height 29
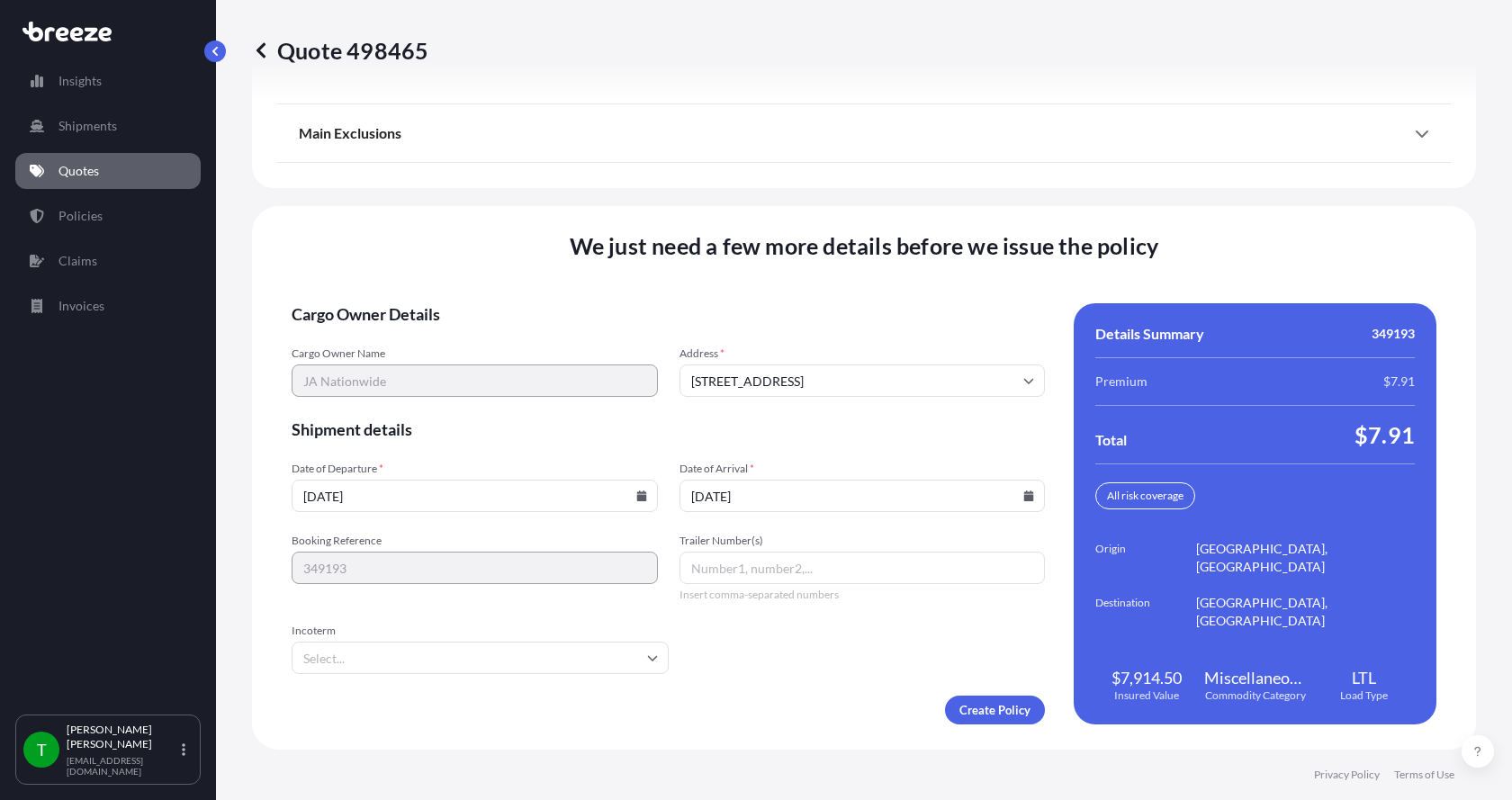
type input "[DATE]"
click at [897, 368] on button "12" at bounding box center [888, 376] width 22 height 16
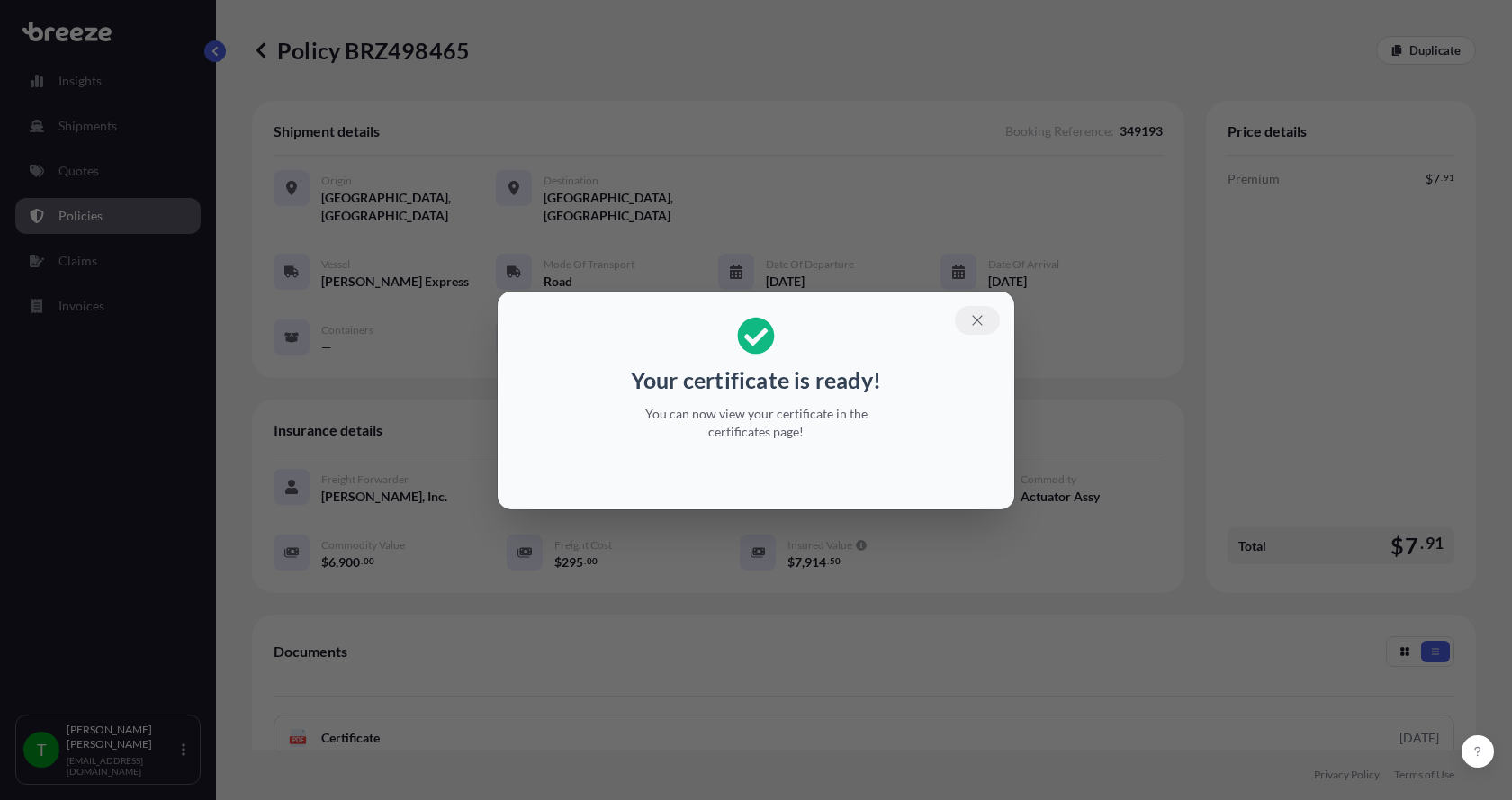
click at [986, 319] on button "button" at bounding box center [978, 320] width 45 height 29
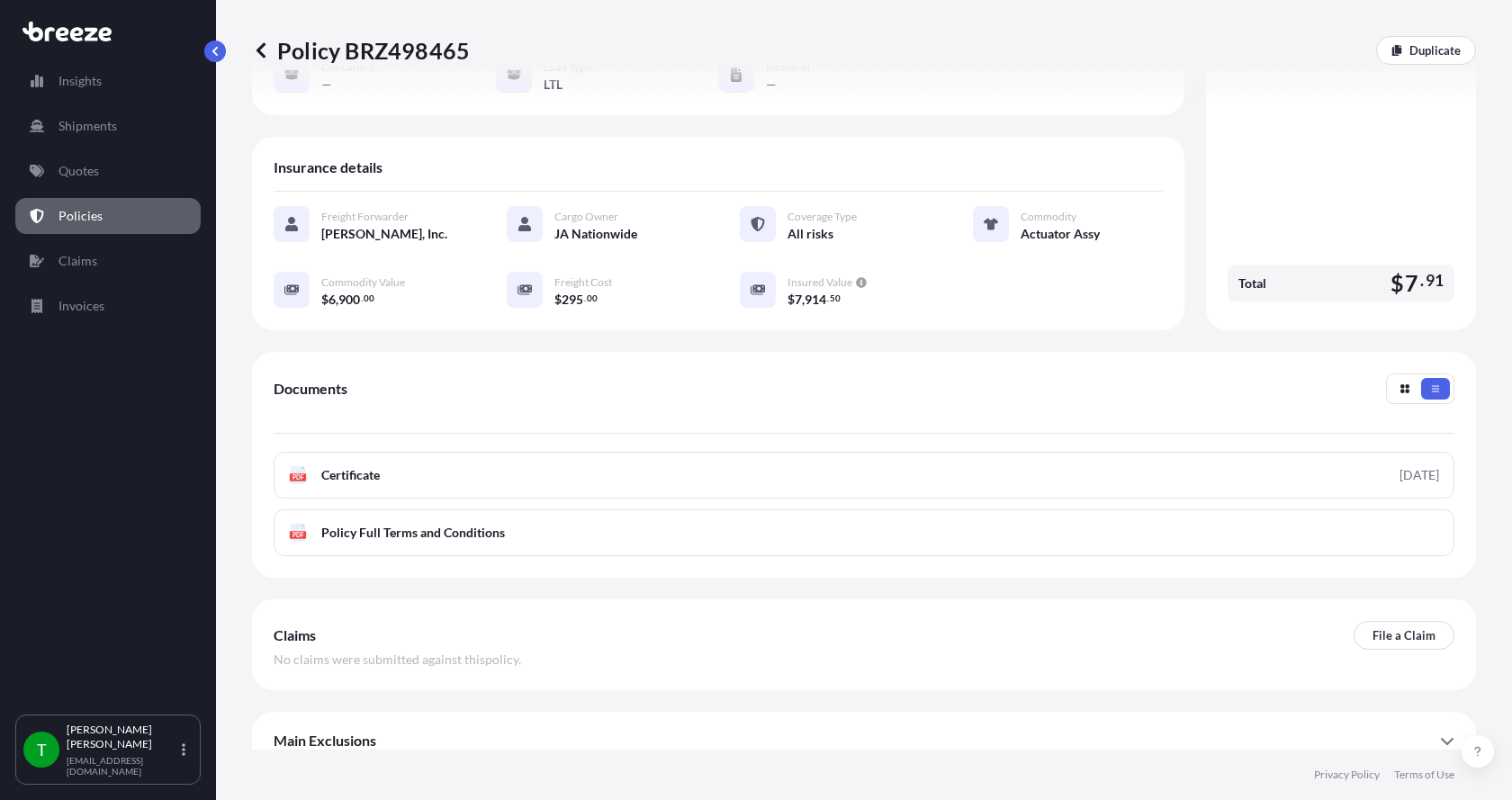
scroll to position [264, 0]
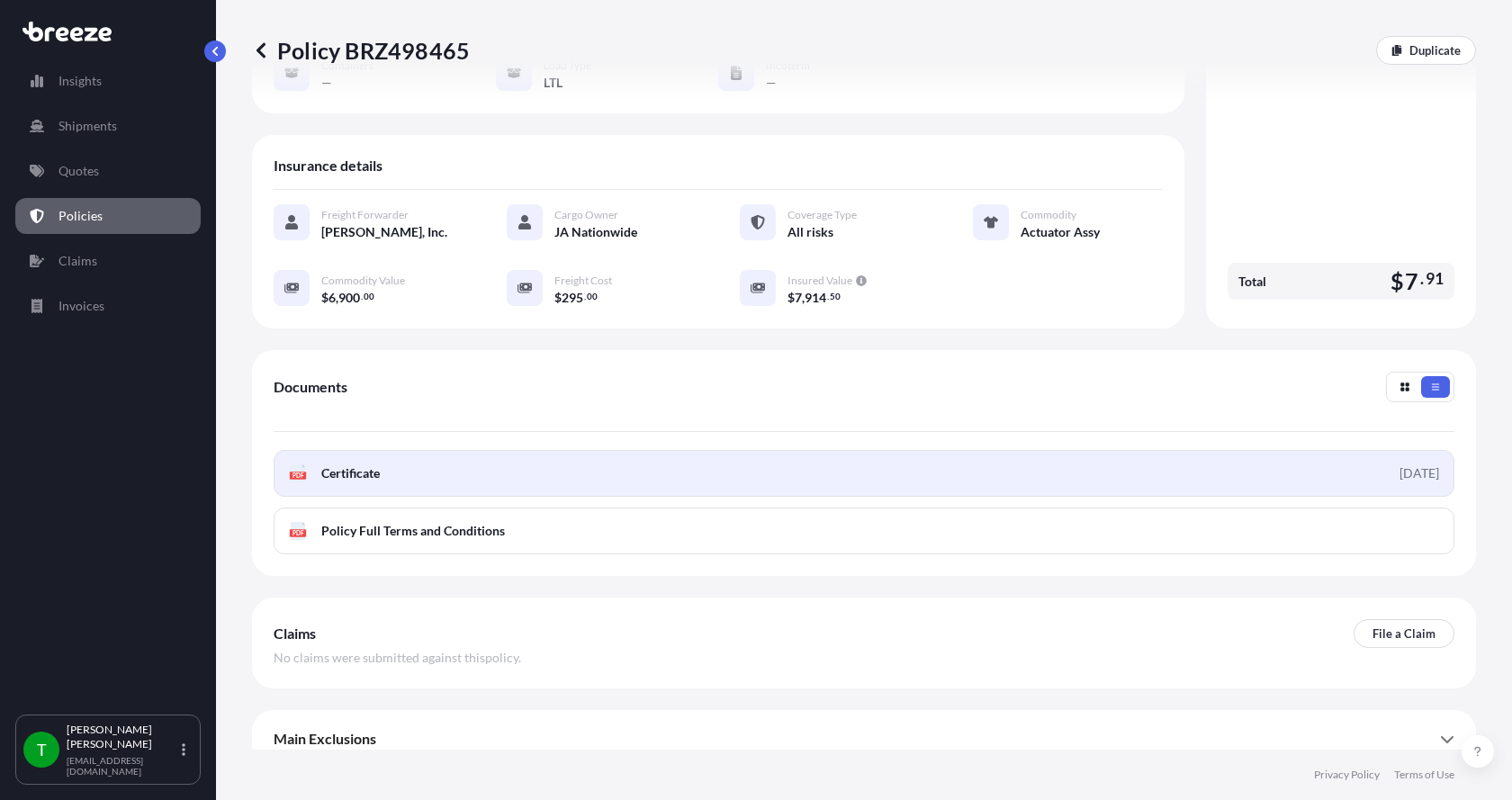
click at [292, 472] on rect at bounding box center [298, 475] width 16 height 7
